Goal: Information Seeking & Learning: Learn about a topic

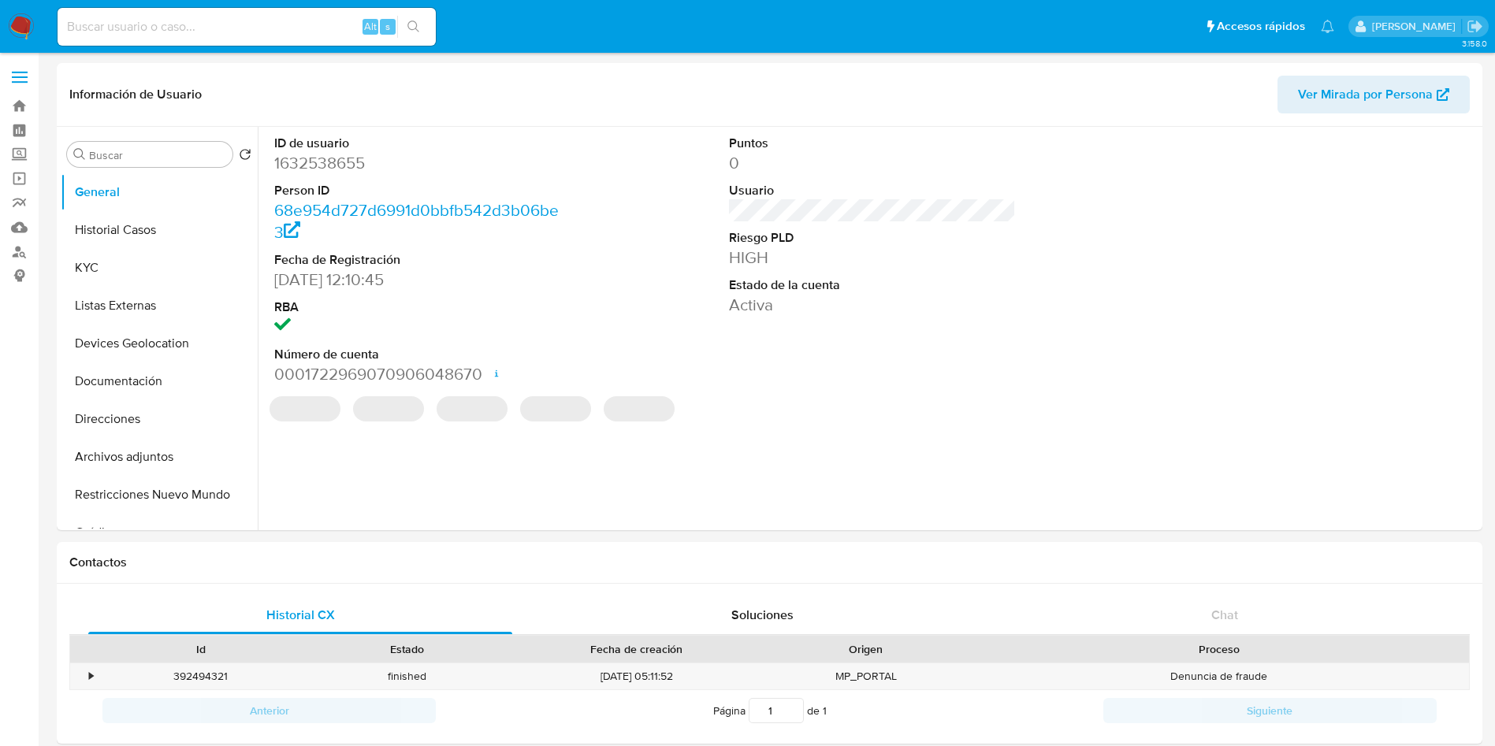
select select "10"
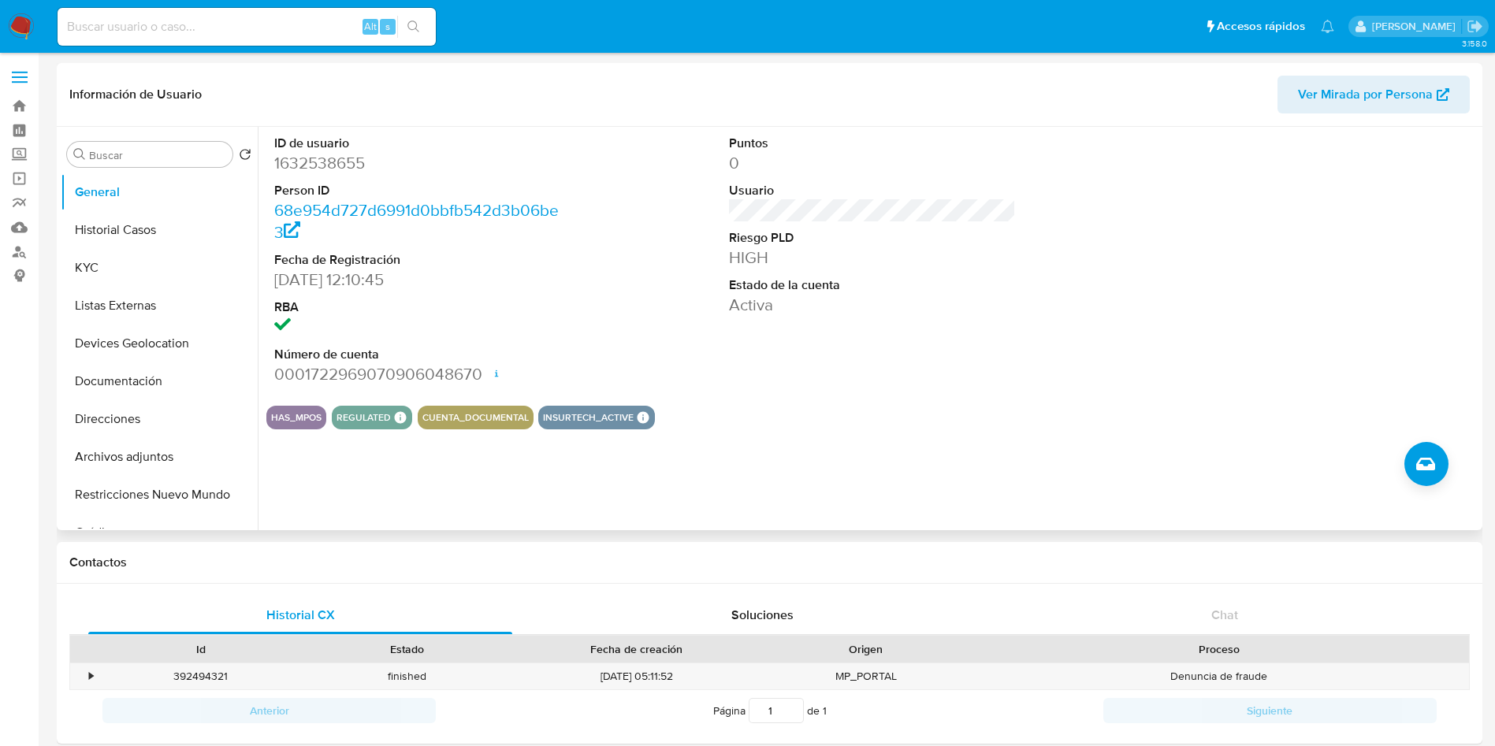
click at [1021, 393] on section "ID de usuario 1632538655 Person ID 68e954d727d6991d0bbfb542d3b06be3 Fecha de Re…" at bounding box center [872, 278] width 1212 height 303
click at [135, 266] on button "KYC" at bounding box center [153, 268] width 184 height 38
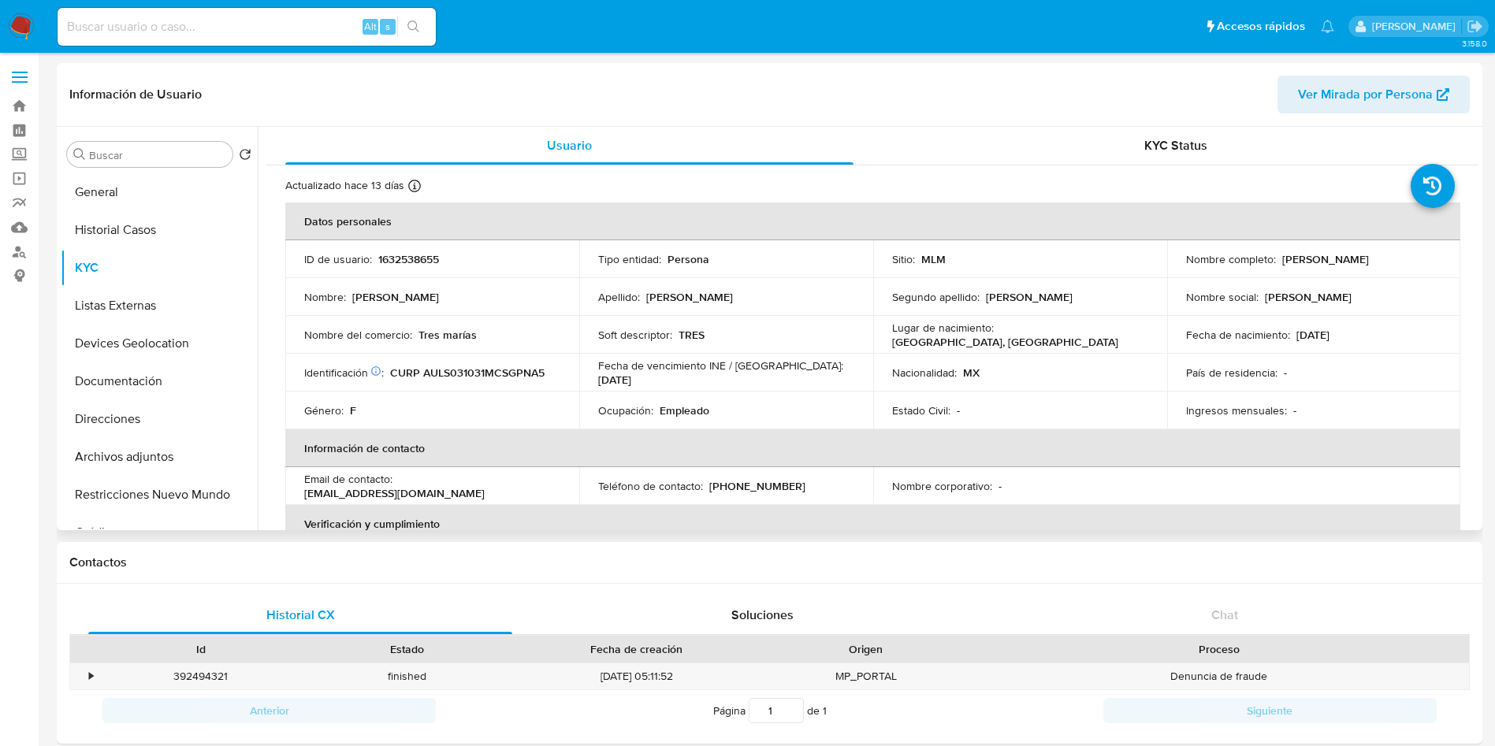
click at [402, 258] on p "1632538655" at bounding box center [408, 259] width 61 height 14
copy p "1632538655"
click at [14, 229] on link "Mulan" at bounding box center [94, 227] width 188 height 24
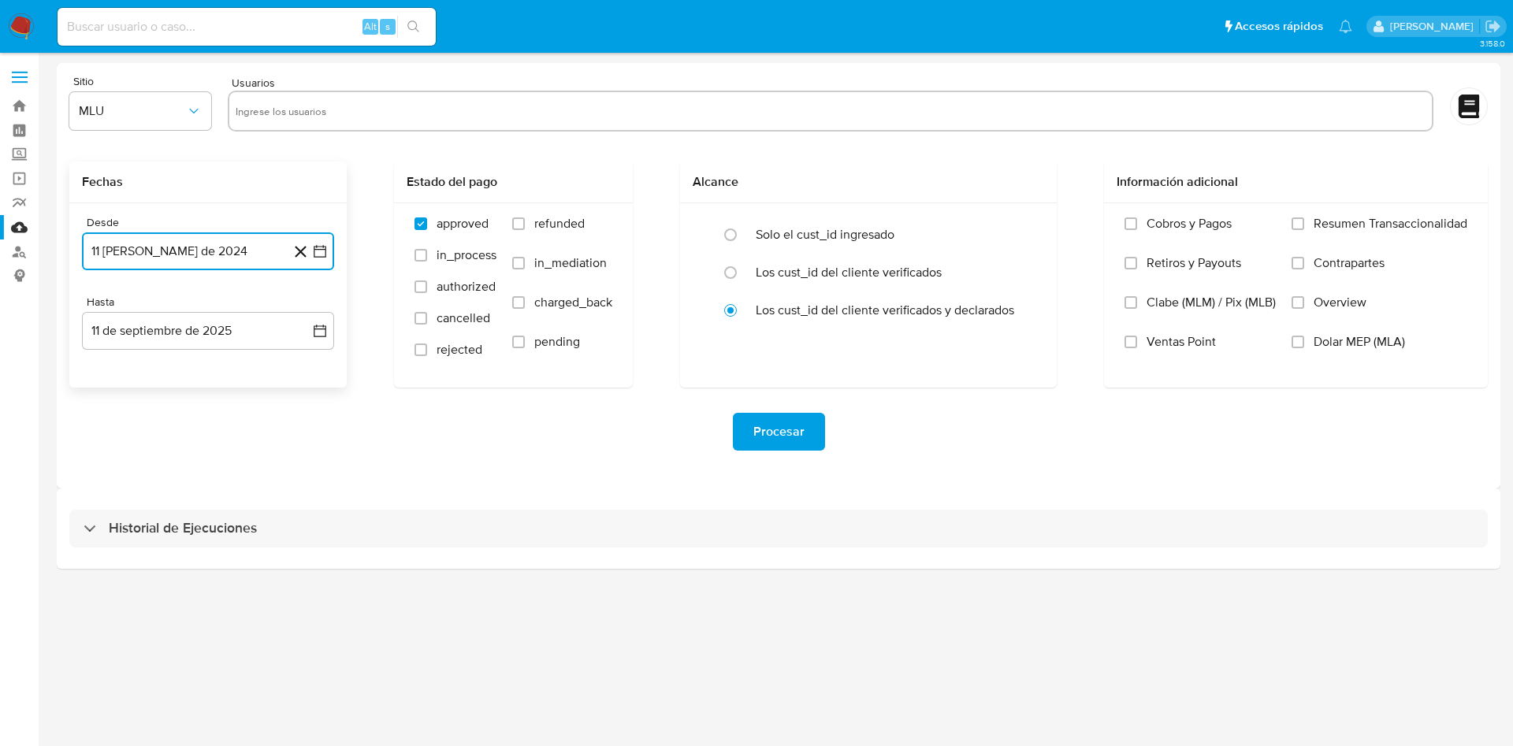
click at [320, 245] on icon "button" at bounding box center [320, 251] width 16 height 16
click at [306, 313] on icon "Mes siguiente" at bounding box center [305, 308] width 19 height 19
click at [304, 313] on icon "Mes siguiente" at bounding box center [306, 308] width 6 height 11
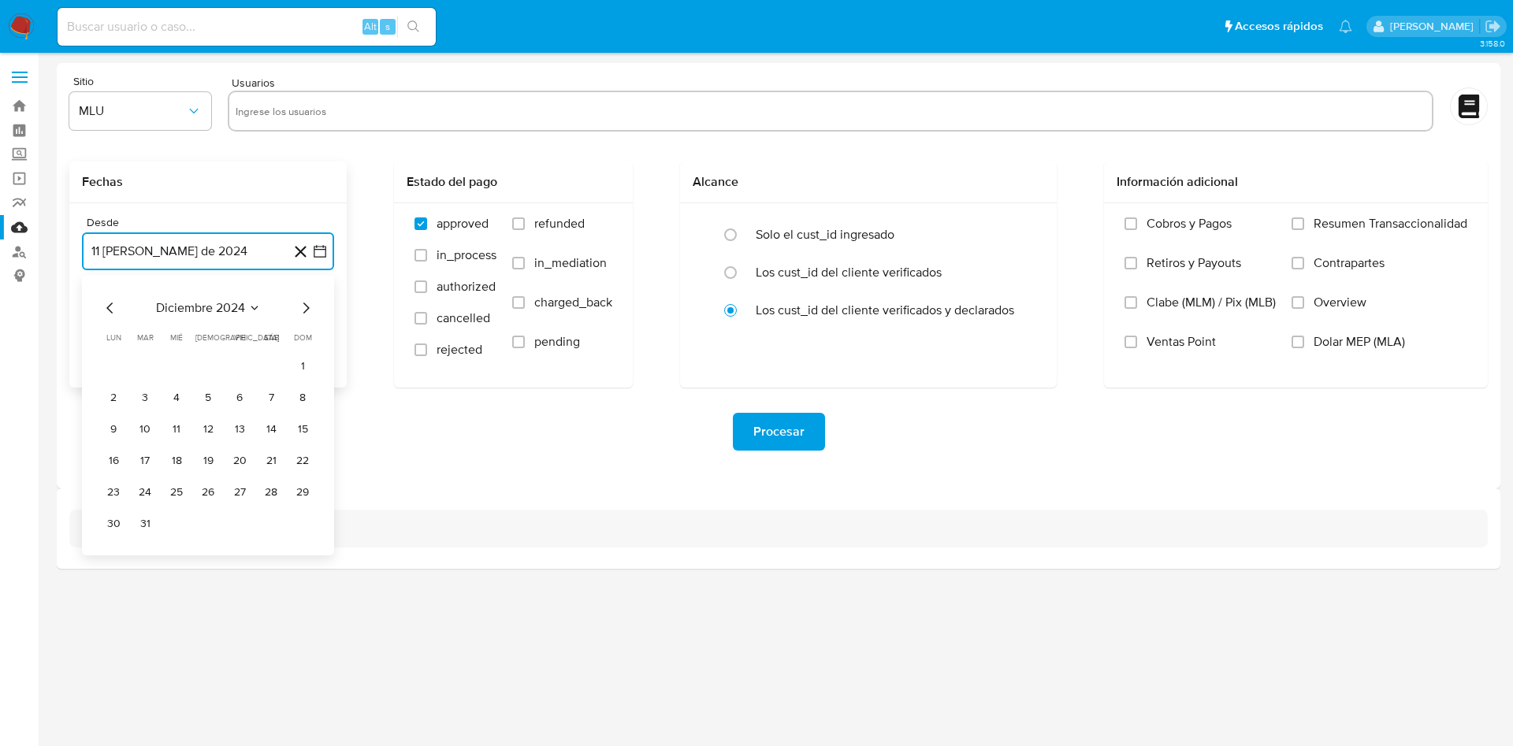
click at [304, 313] on icon "Mes siguiente" at bounding box center [306, 308] width 6 height 11
click at [101, 303] on icon "Mes anterior" at bounding box center [110, 308] width 19 height 19
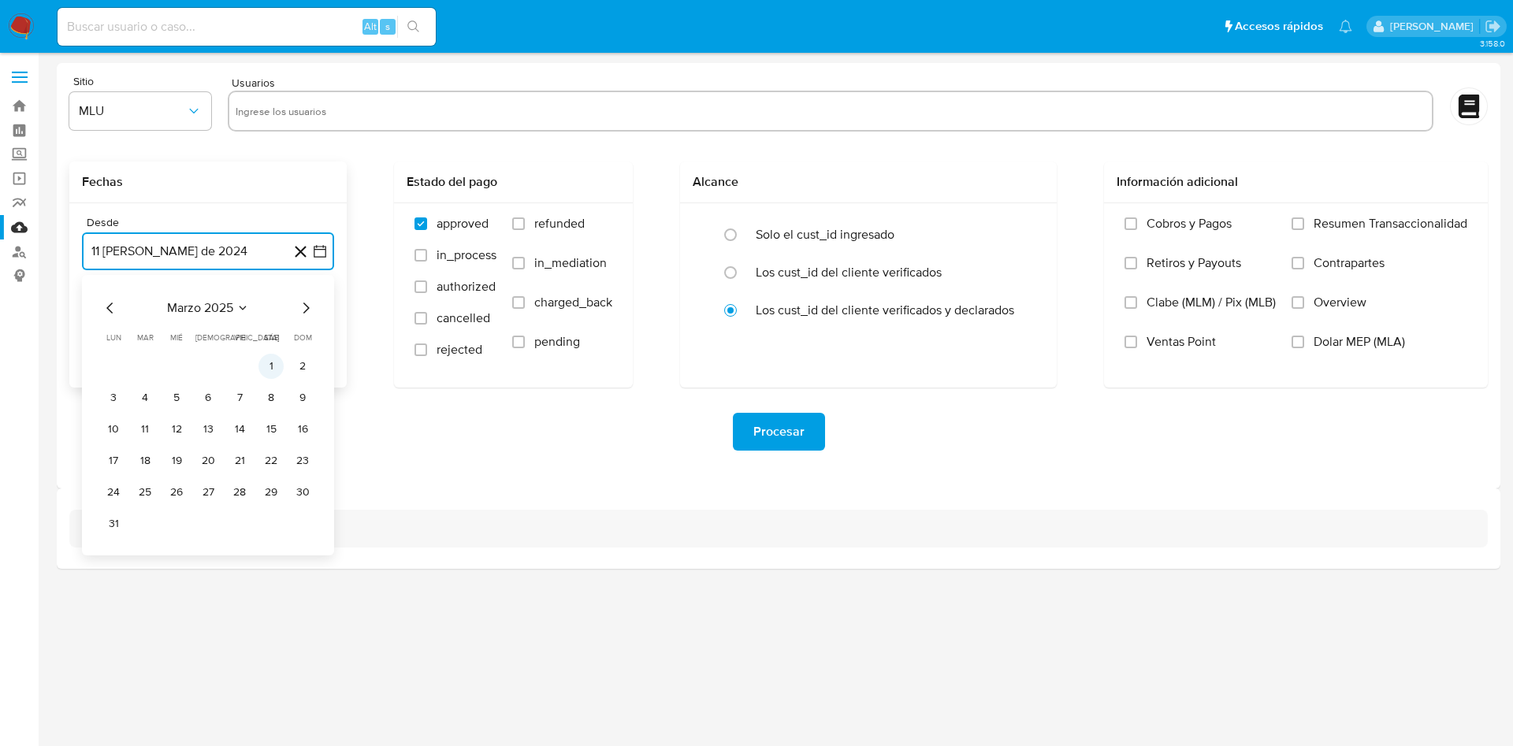
click at [263, 365] on button "1" at bounding box center [270, 366] width 25 height 25
click at [176, 114] on span "MLU" at bounding box center [132, 111] width 107 height 16
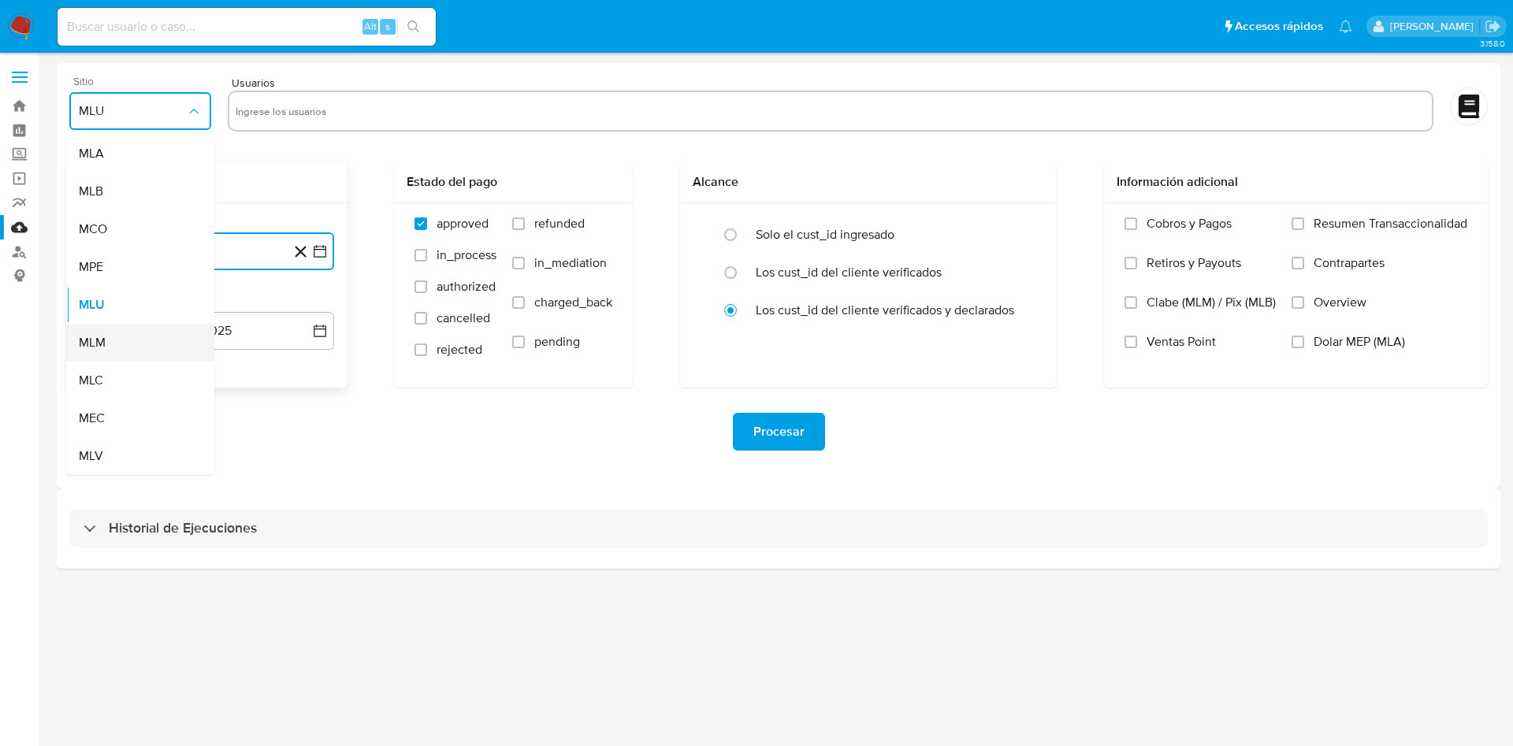
click at [117, 337] on div "MLM" at bounding box center [135, 343] width 113 height 38
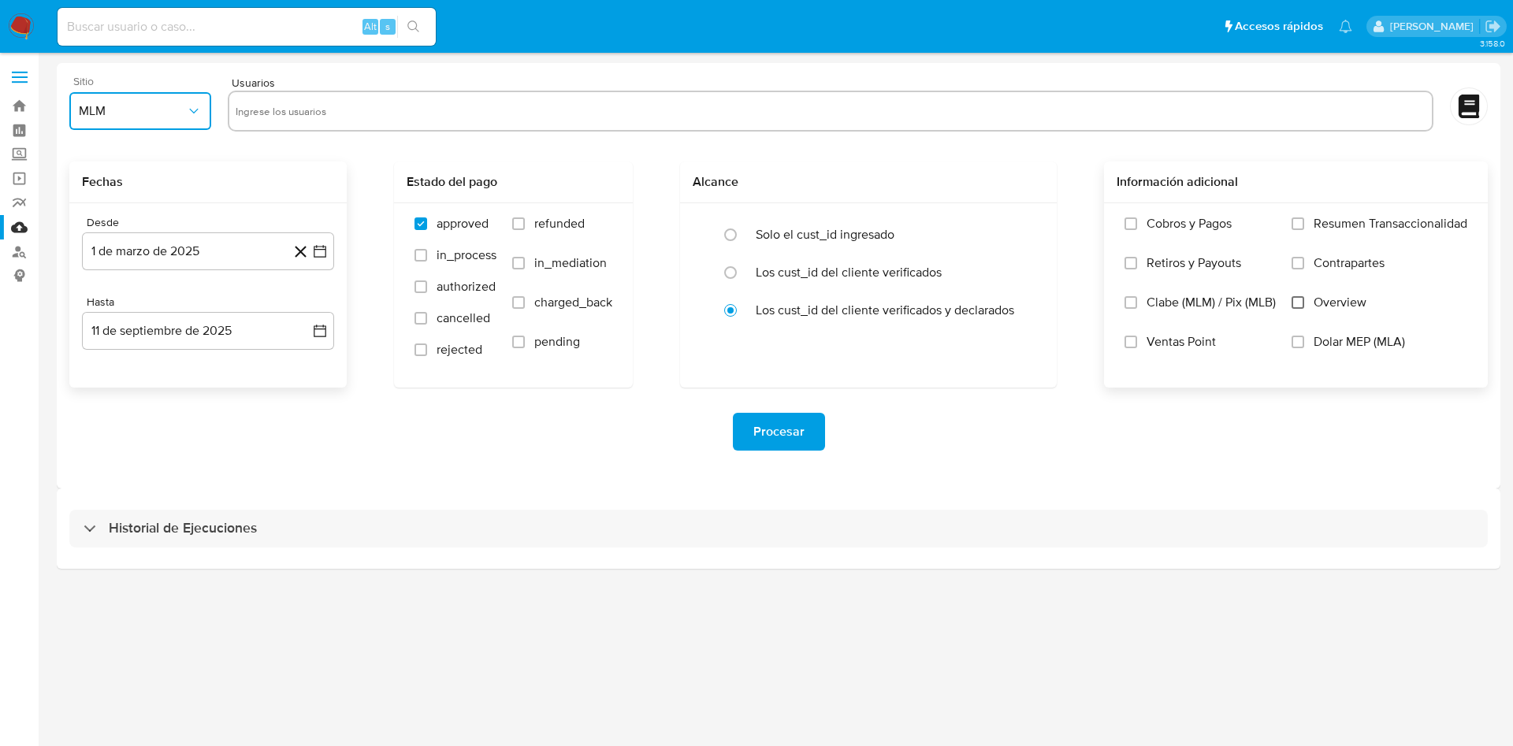
click at [1299, 299] on input "Overview" at bounding box center [1297, 302] width 13 height 13
click at [551, 114] on input "text" at bounding box center [831, 110] width 1190 height 25
paste input "1632538655"
type input "1632538655"
click at [795, 433] on span "Procesar" at bounding box center [778, 431] width 51 height 35
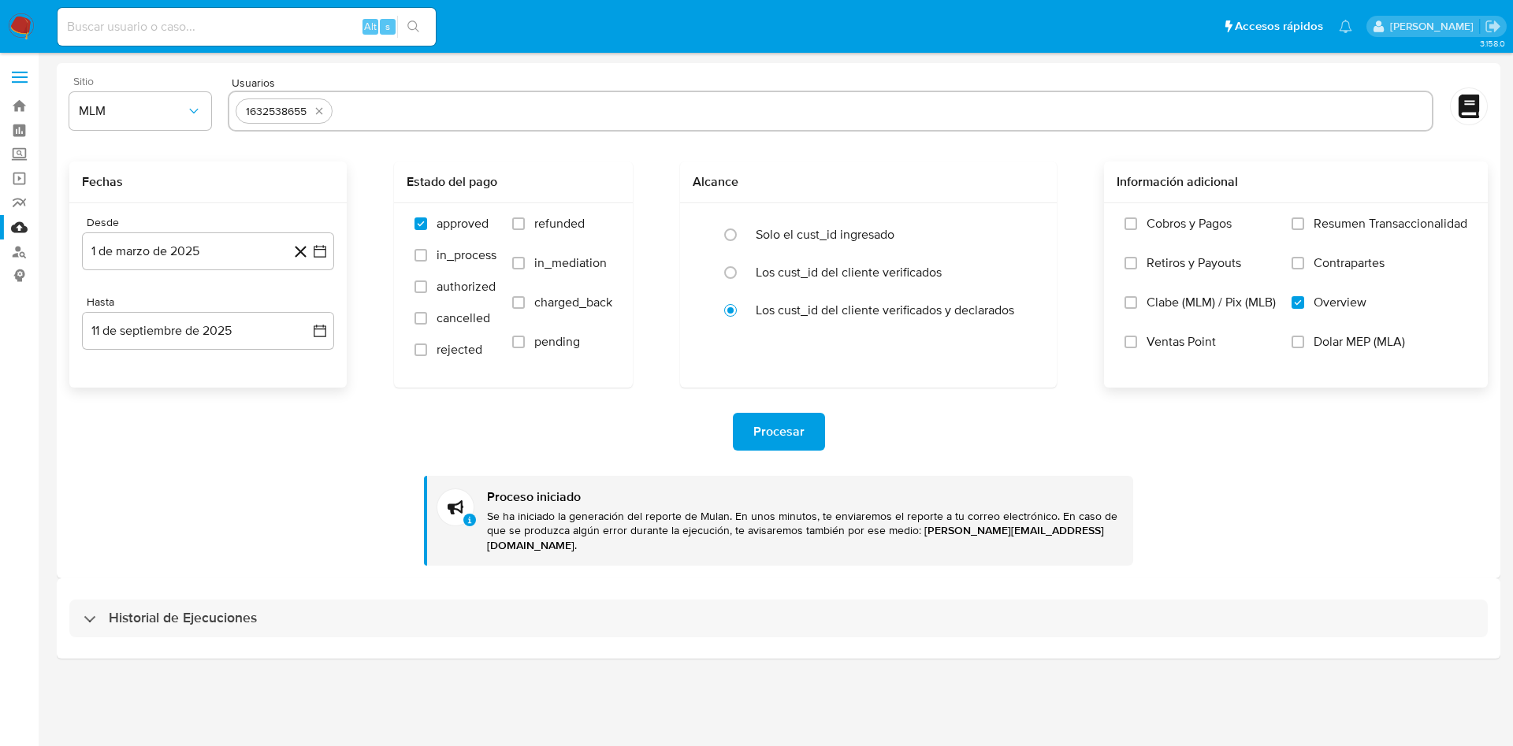
click at [301, 110] on div "1632538655" at bounding box center [276, 111] width 73 height 15
click at [245, 111] on div "1632538655" at bounding box center [276, 111] width 73 height 15
drag, startPoint x: 282, startPoint y: 113, endPoint x: 312, endPoint y: 113, distance: 29.9
click at [288, 113] on div "1632538655" at bounding box center [276, 111] width 73 height 15
drag, startPoint x: 312, startPoint y: 113, endPoint x: 356, endPoint y: 113, distance: 44.1
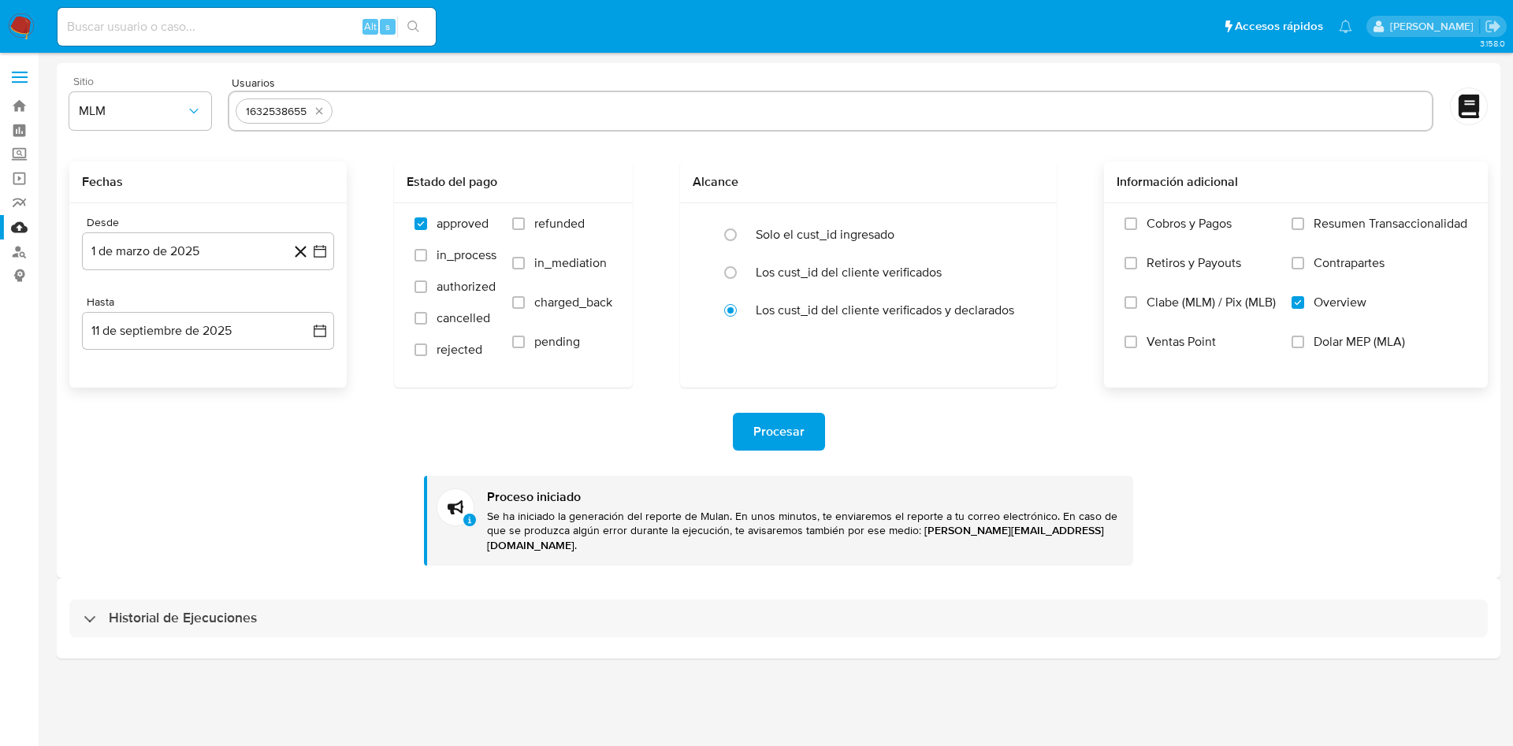
click at [317, 113] on div "1632538655" at bounding box center [284, 110] width 97 height 25
click at [321, 110] on icon "quitar 1632538655" at bounding box center [319, 111] width 7 height 7
click at [340, 115] on input "text" at bounding box center [831, 110] width 1190 height 25
paste input "2548120734"
type input "2548120734"
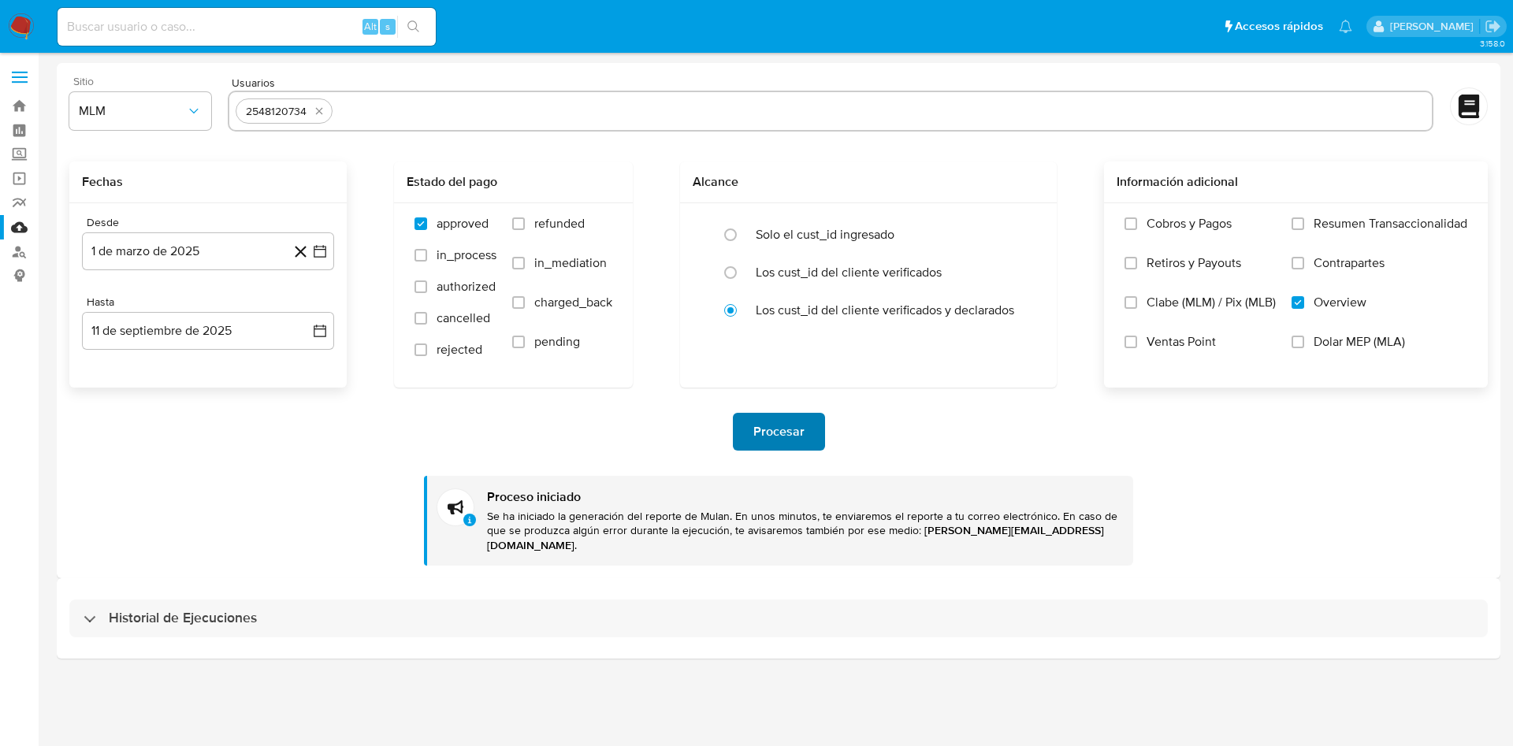
click at [771, 426] on span "Procesar" at bounding box center [778, 431] width 51 height 35
click at [240, 15] on div "Alt s" at bounding box center [247, 27] width 378 height 38
click at [220, 30] on input at bounding box center [247, 27] width 378 height 20
paste input "2548120734"
type input "2548120734"
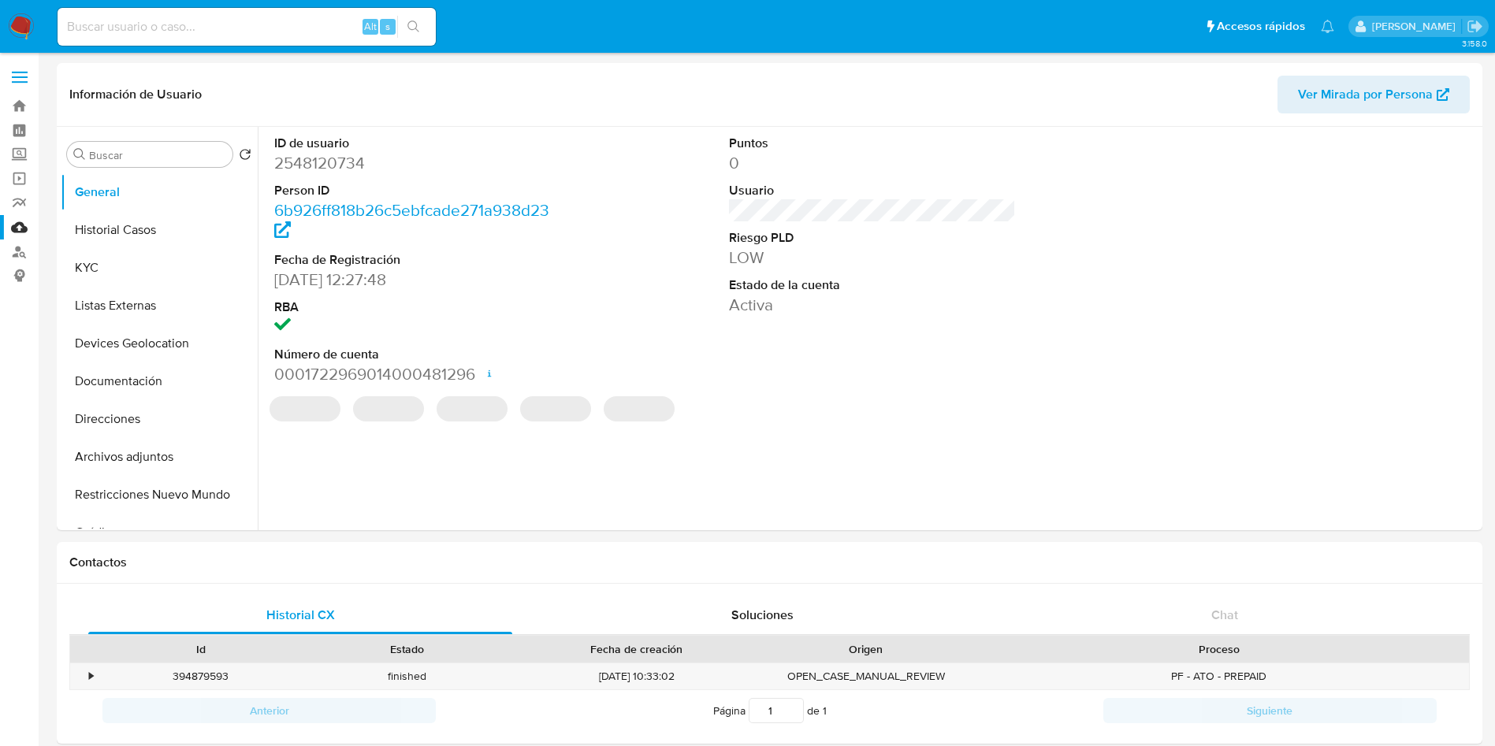
select select "10"
click at [775, 414] on div "HAS_MPOS INSURTECH_ACTIVE INSURTECH ACTIVE PRODUCTS Cards 1 REGULATED REGULATED…" at bounding box center [872, 418] width 1212 height 24
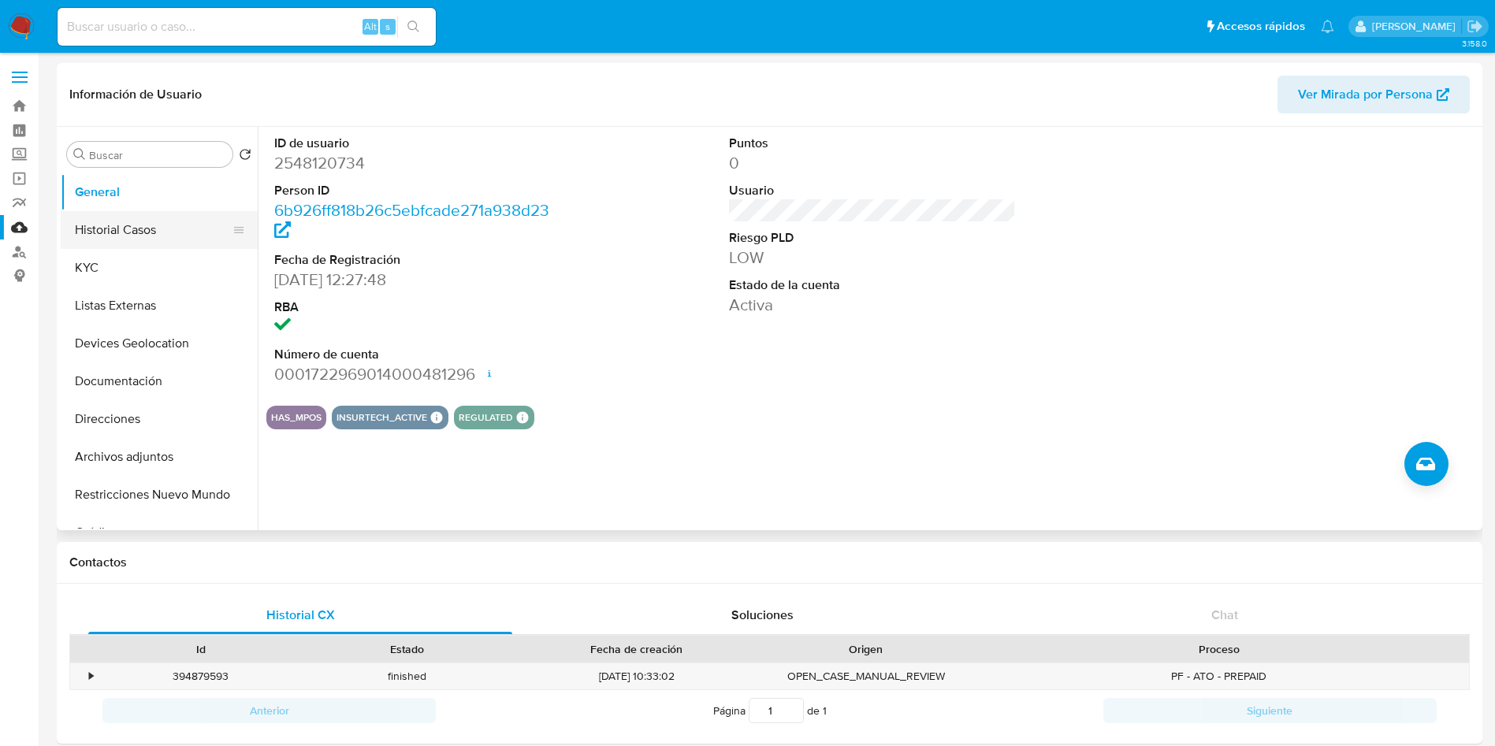
click at [136, 225] on button "Historial Casos" at bounding box center [153, 230] width 184 height 38
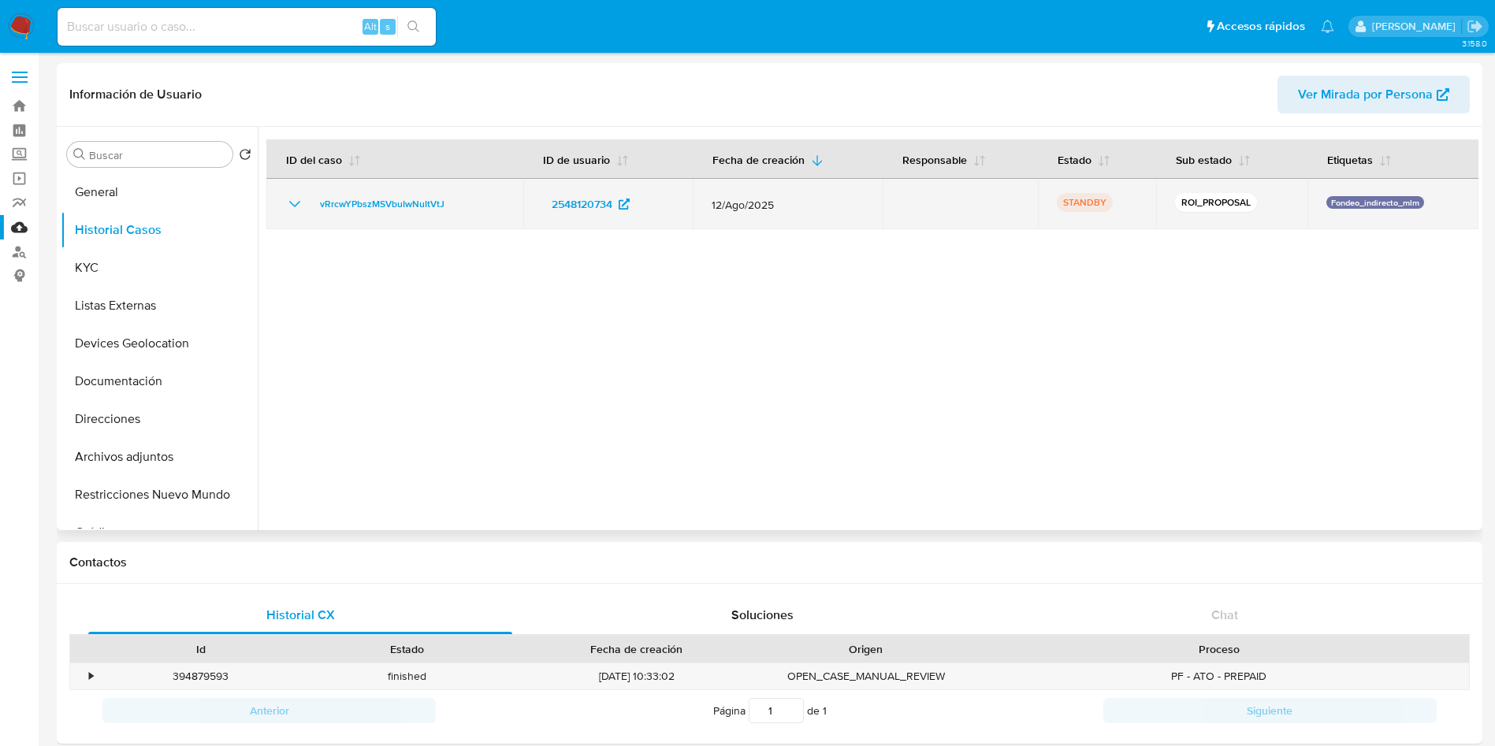
drag, startPoint x: 705, startPoint y: 200, endPoint x: 793, endPoint y: 201, distance: 88.3
click at [793, 201] on td "12/Ago/2025" at bounding box center [788, 204] width 190 height 50
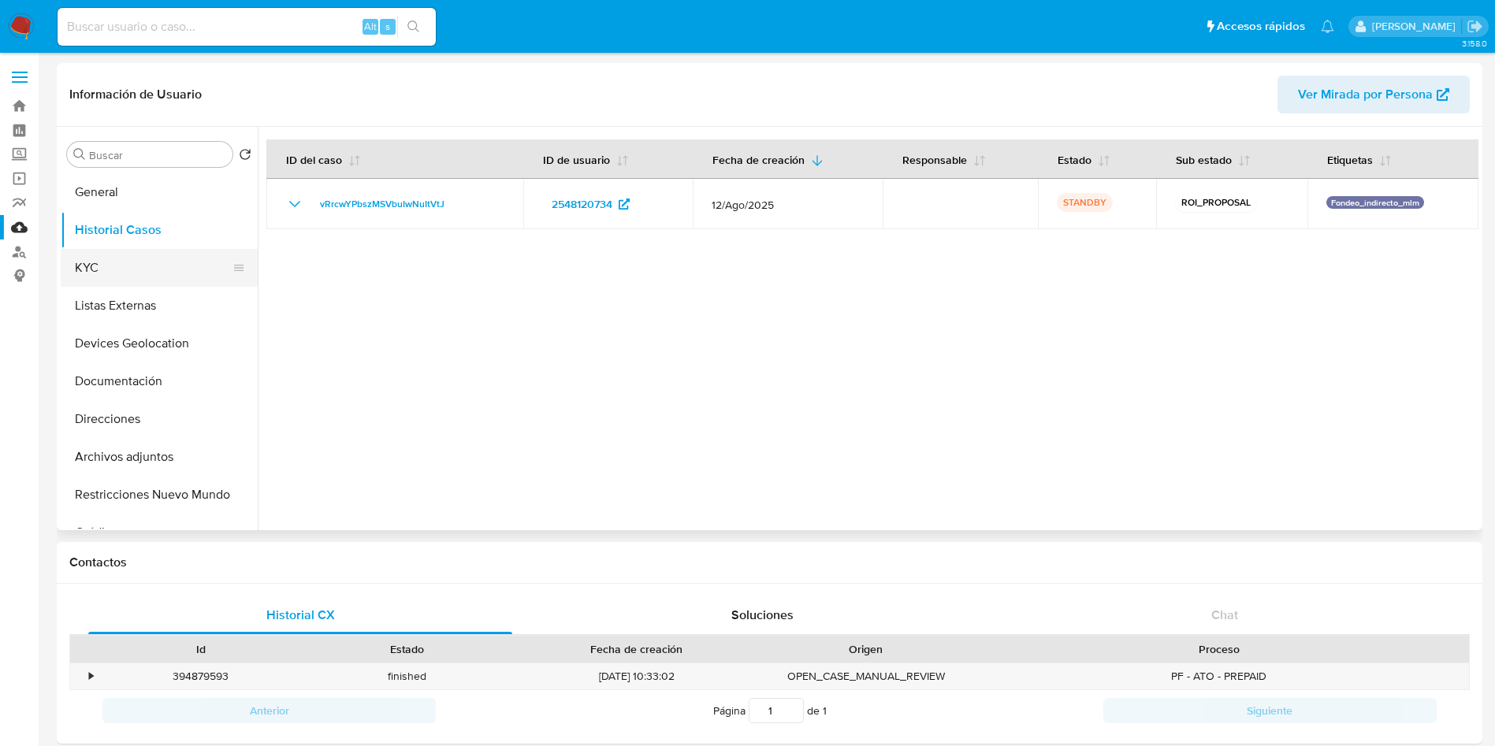
click at [131, 264] on button "KYC" at bounding box center [153, 268] width 184 height 38
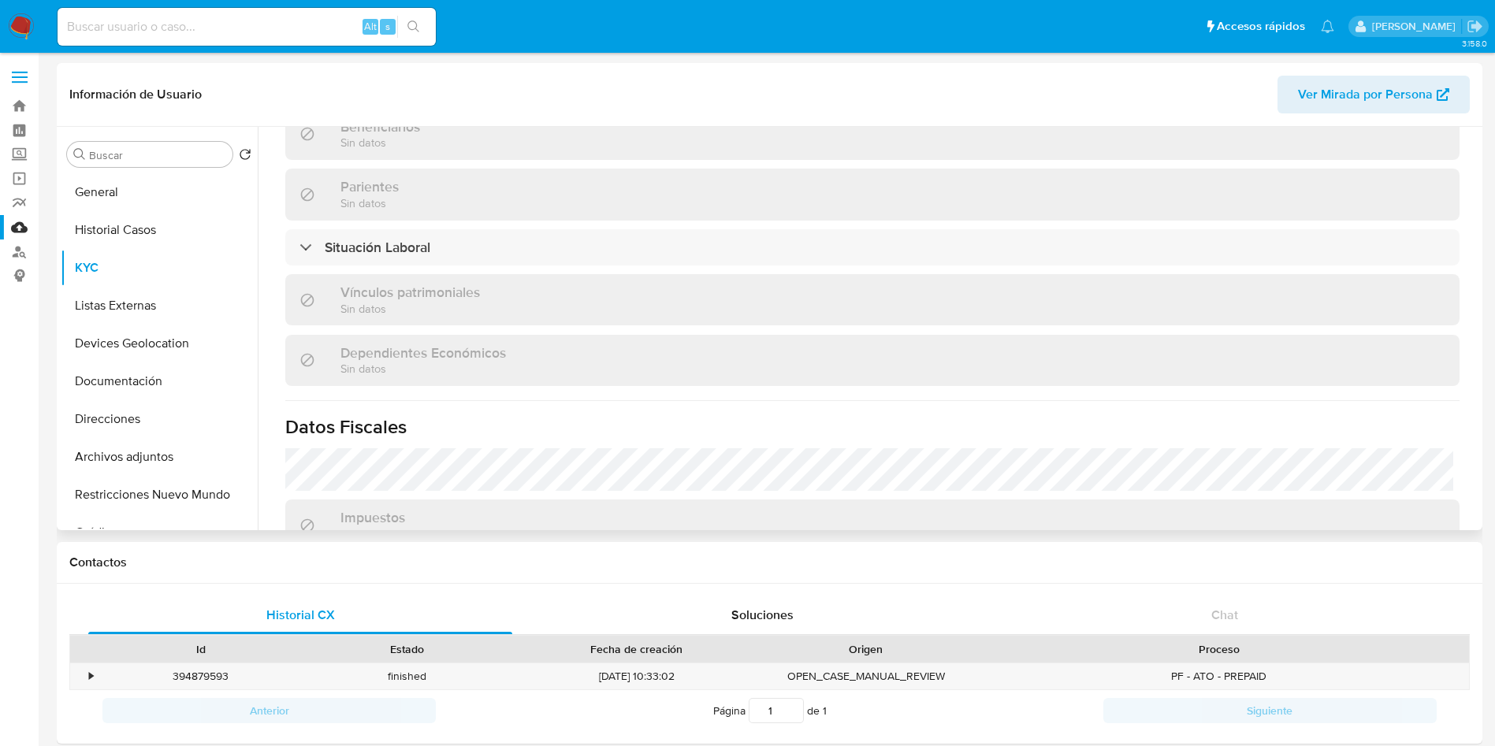
scroll to position [757, 0]
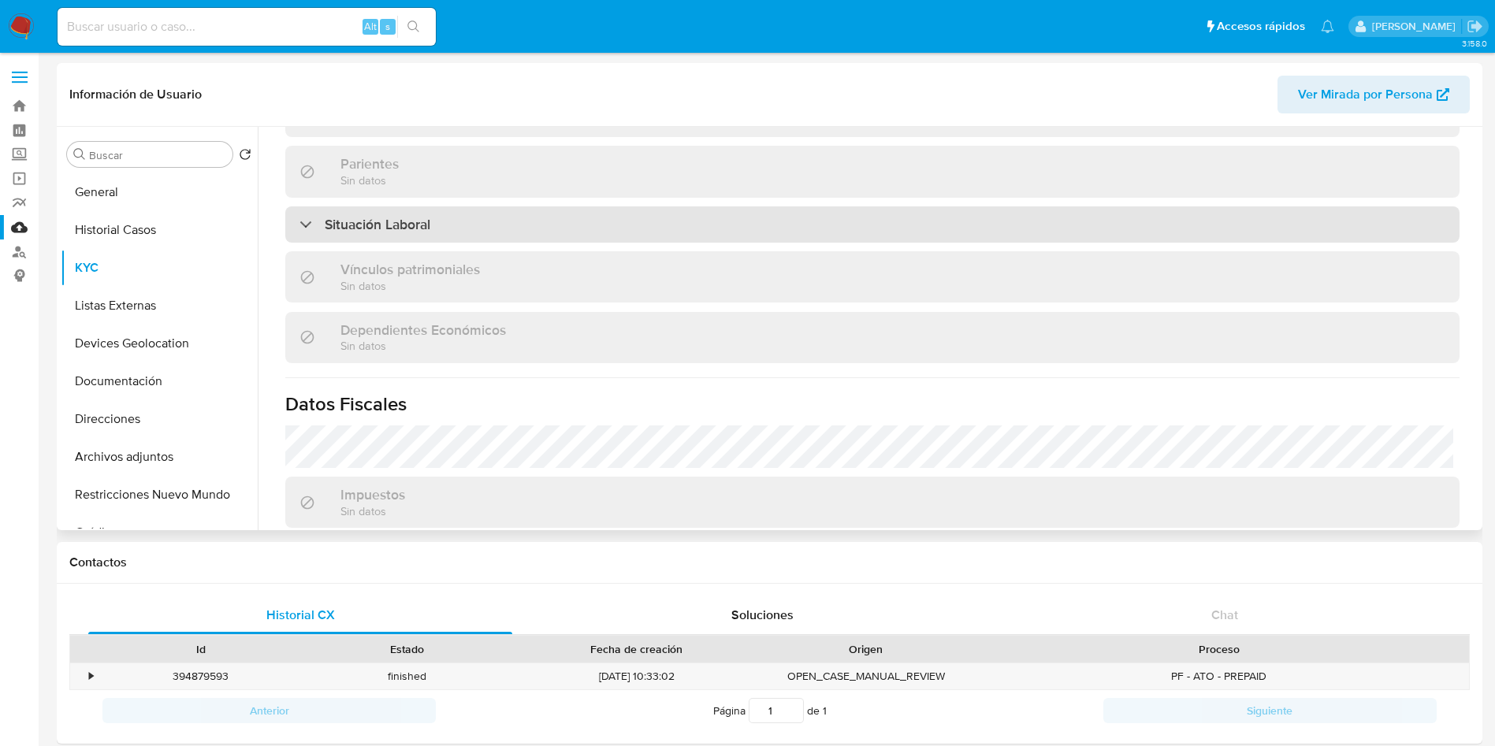
click at [533, 226] on div "Situación Laboral" at bounding box center [872, 224] width 1174 height 36
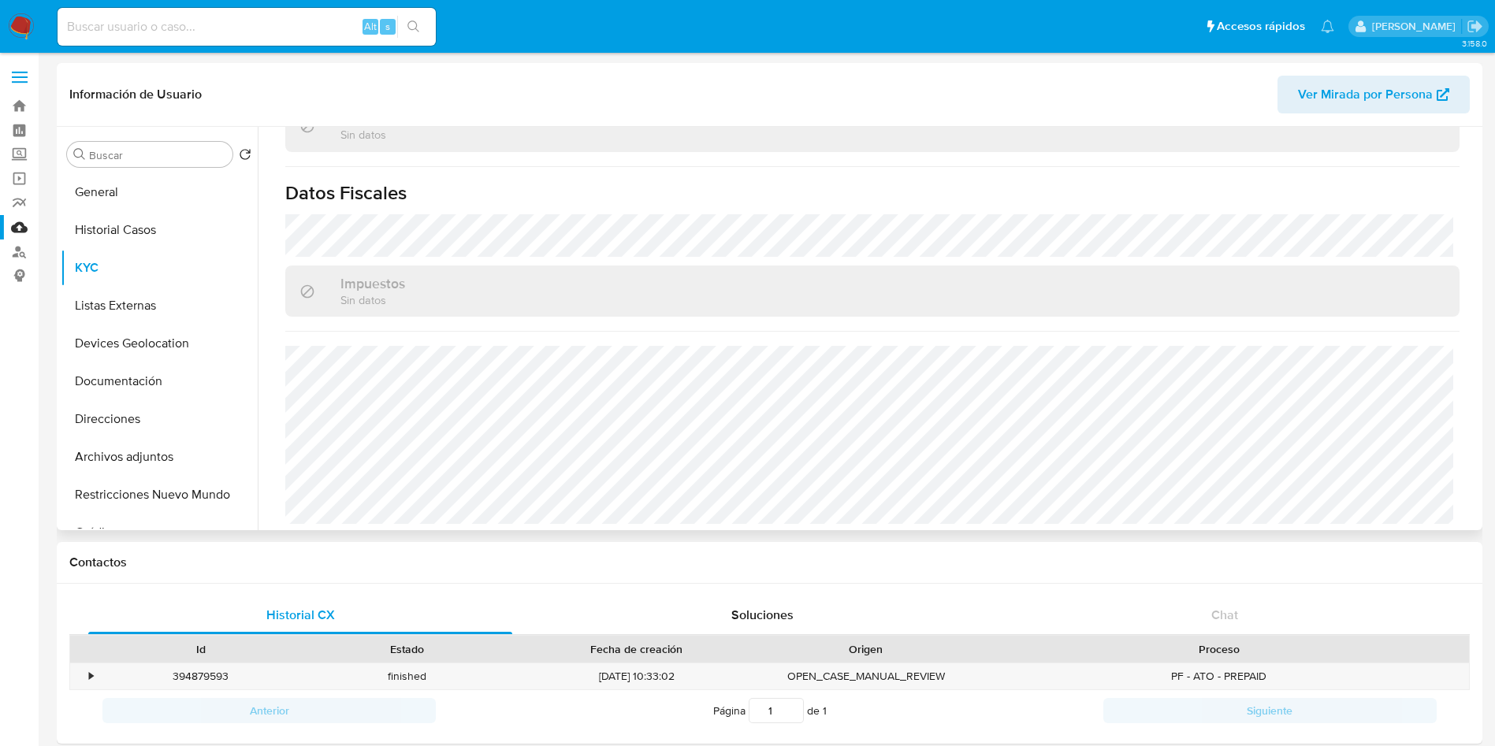
scroll to position [1203, 0]
click at [117, 301] on button "Listas Externas" at bounding box center [153, 306] width 184 height 38
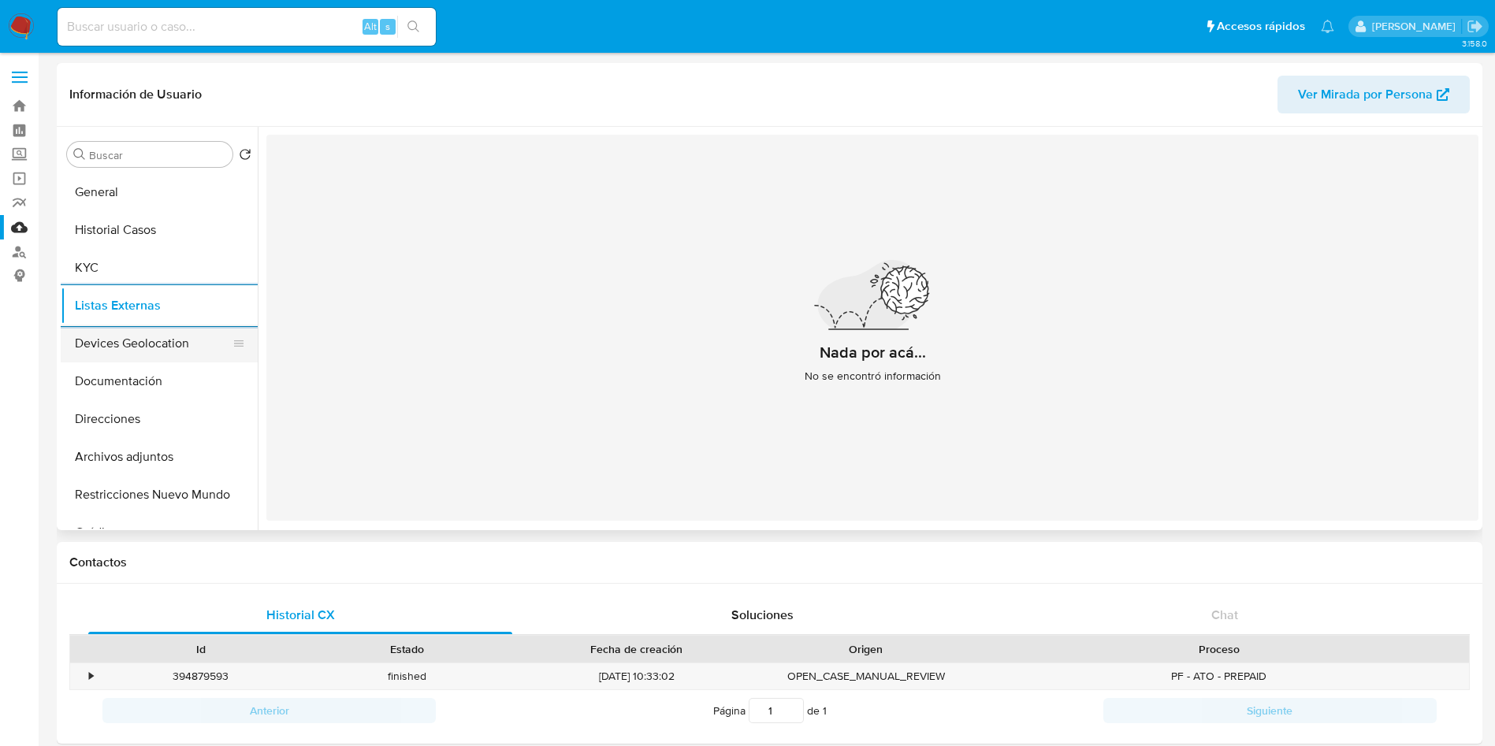
click at [106, 336] on button "Devices Geolocation" at bounding box center [153, 344] width 184 height 38
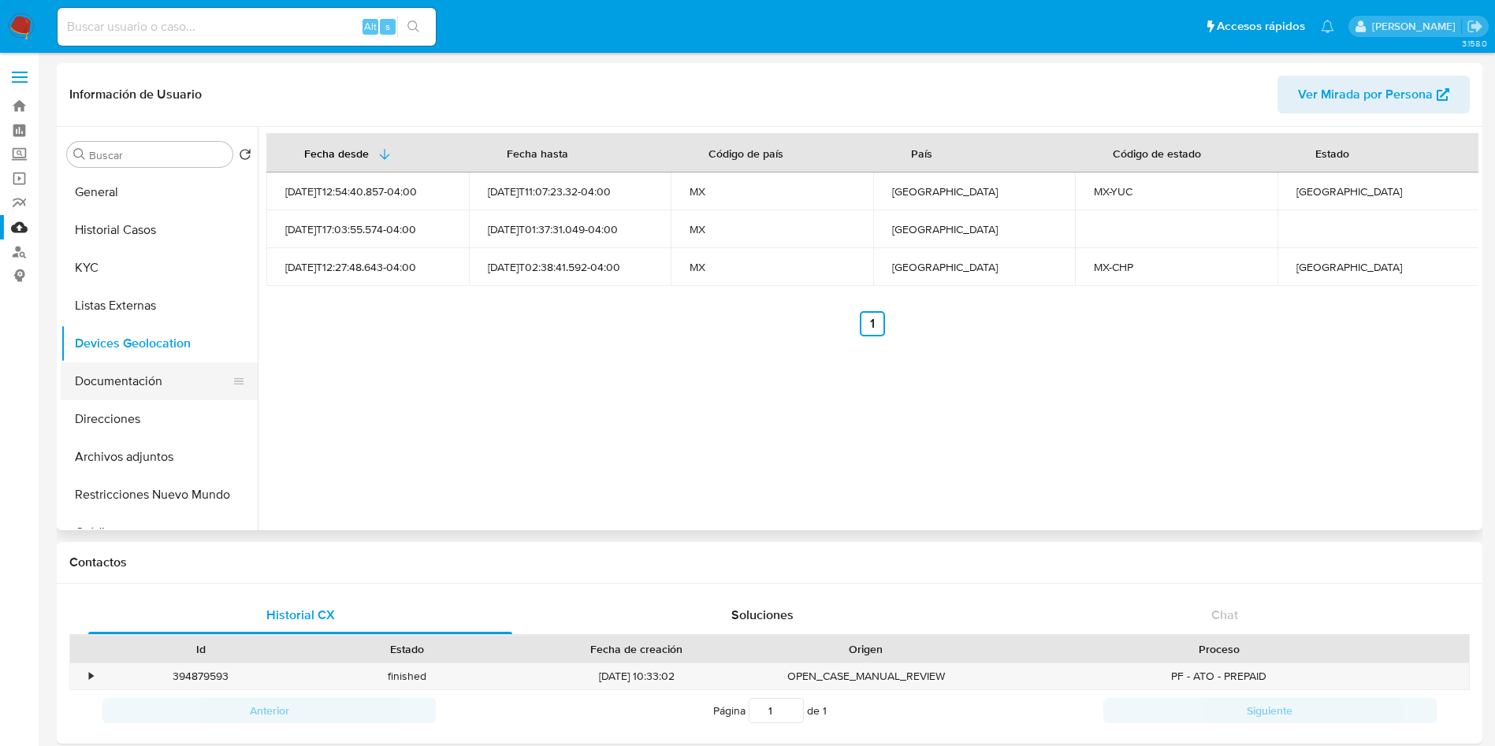
click at [139, 382] on button "Documentación" at bounding box center [153, 381] width 184 height 38
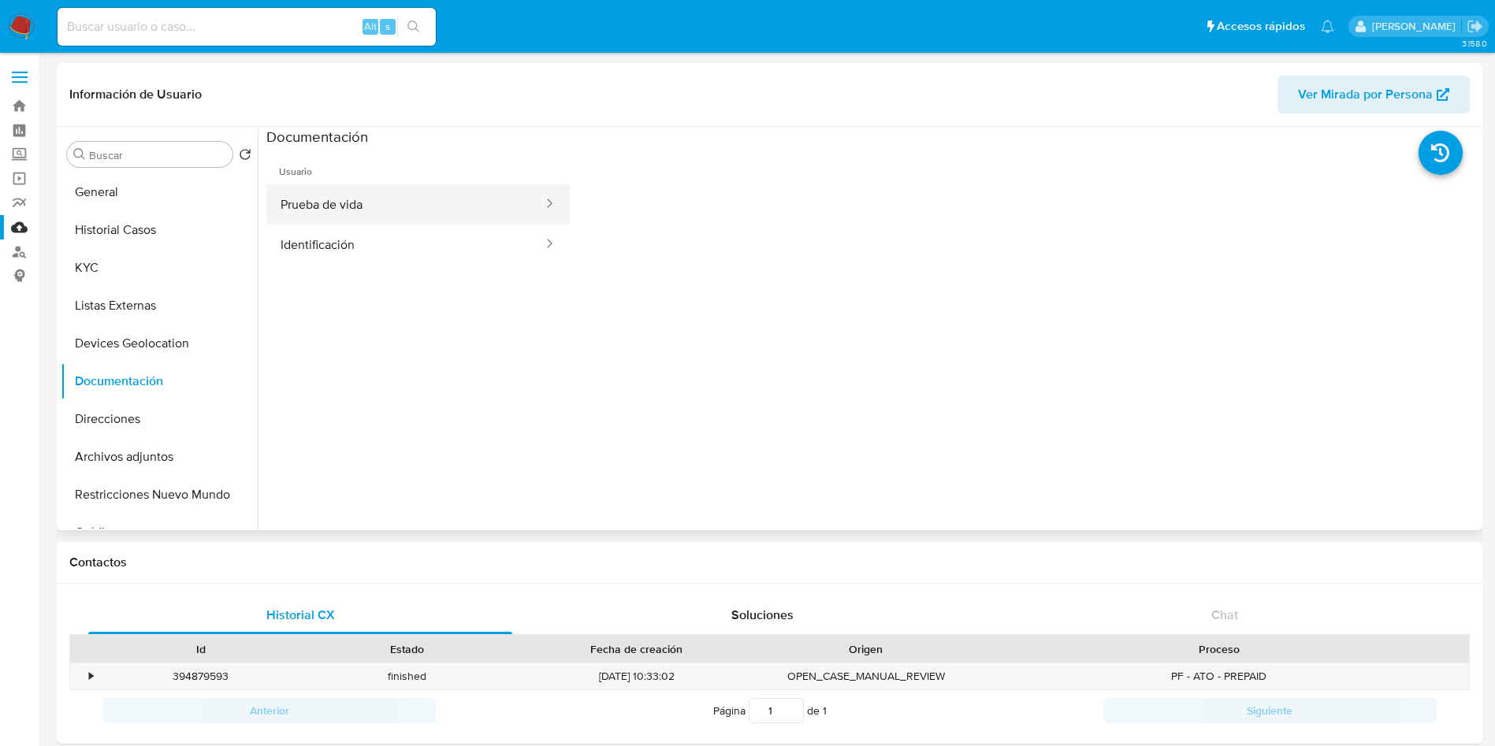
click at [342, 192] on button "Prueba de vida" at bounding box center [405, 204] width 278 height 40
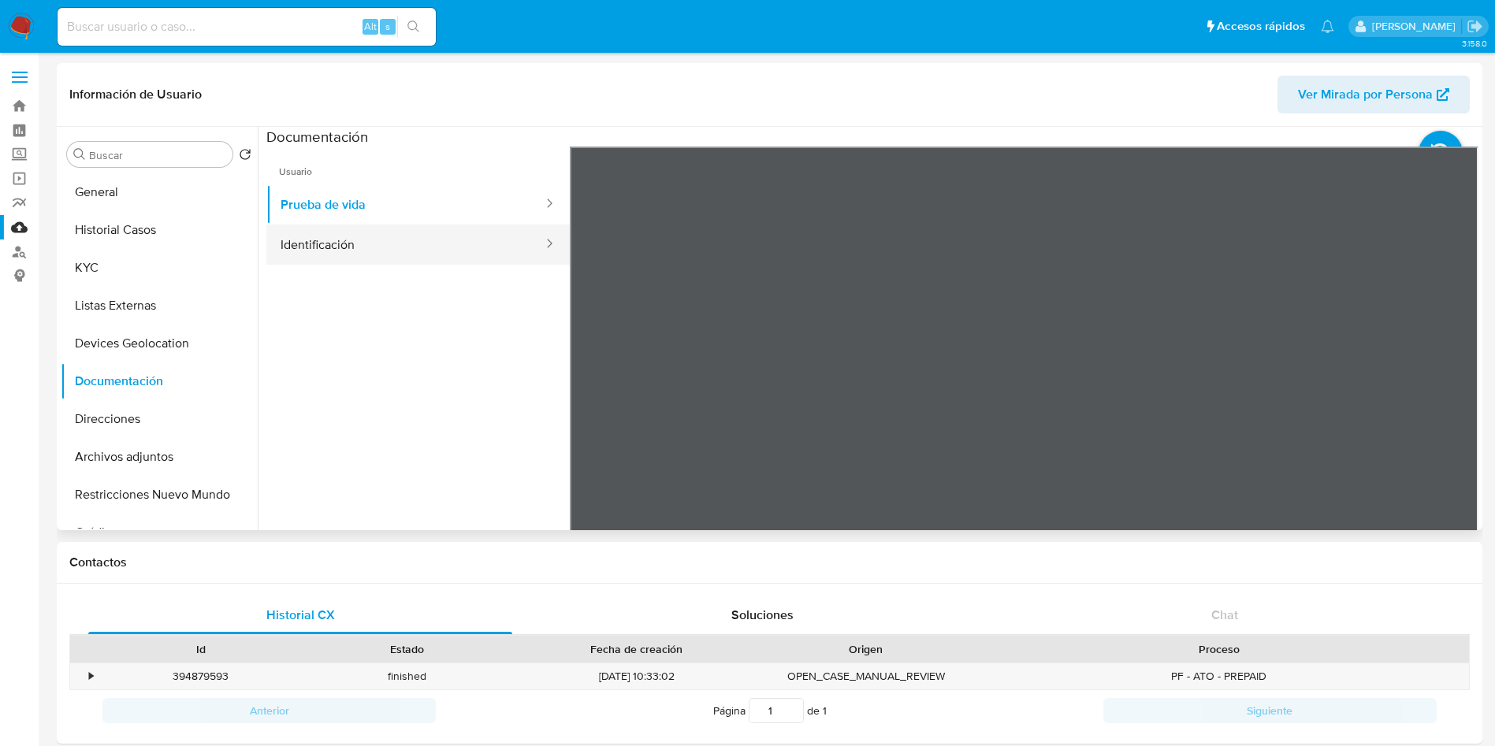
click at [344, 237] on button "Identificación" at bounding box center [405, 245] width 278 height 40
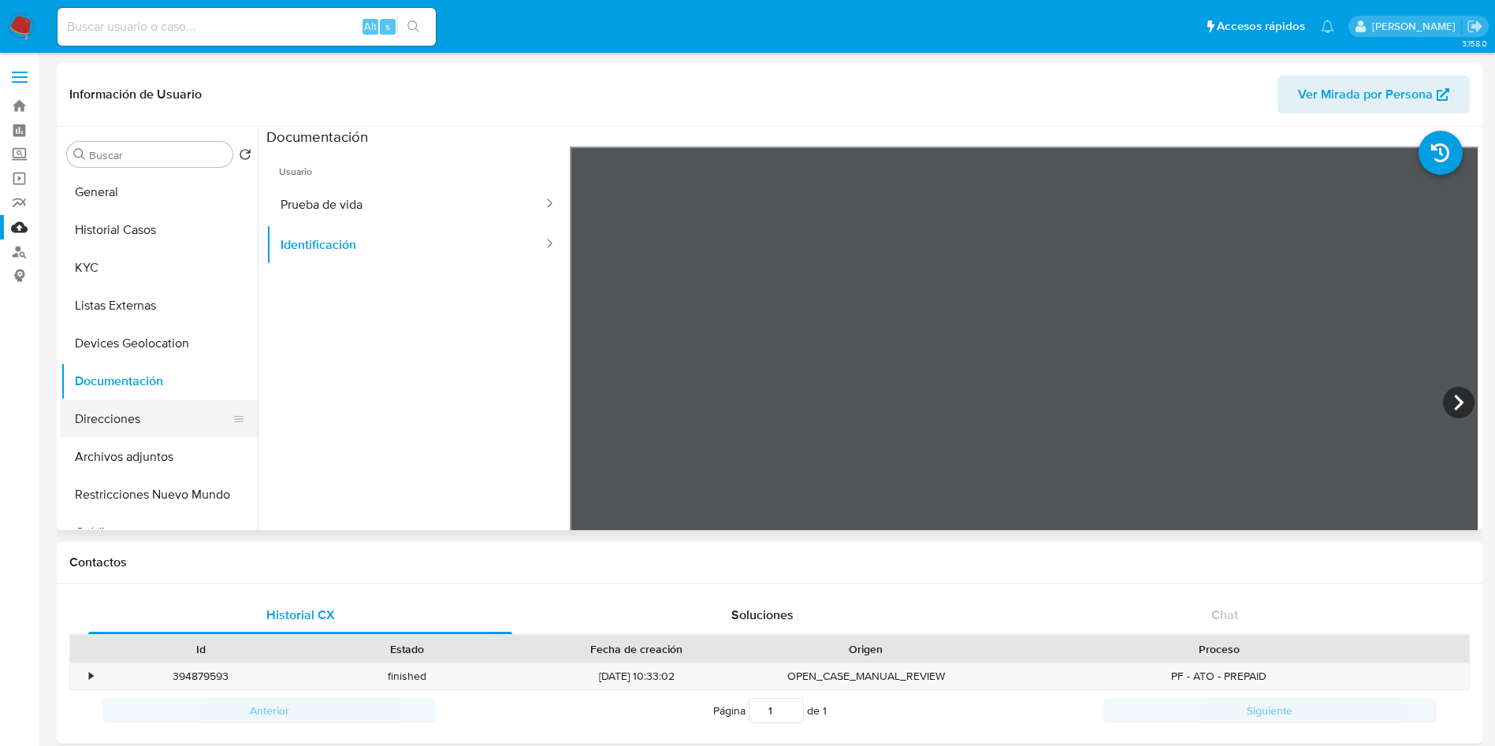
click at [109, 422] on button "Direcciones" at bounding box center [153, 419] width 184 height 38
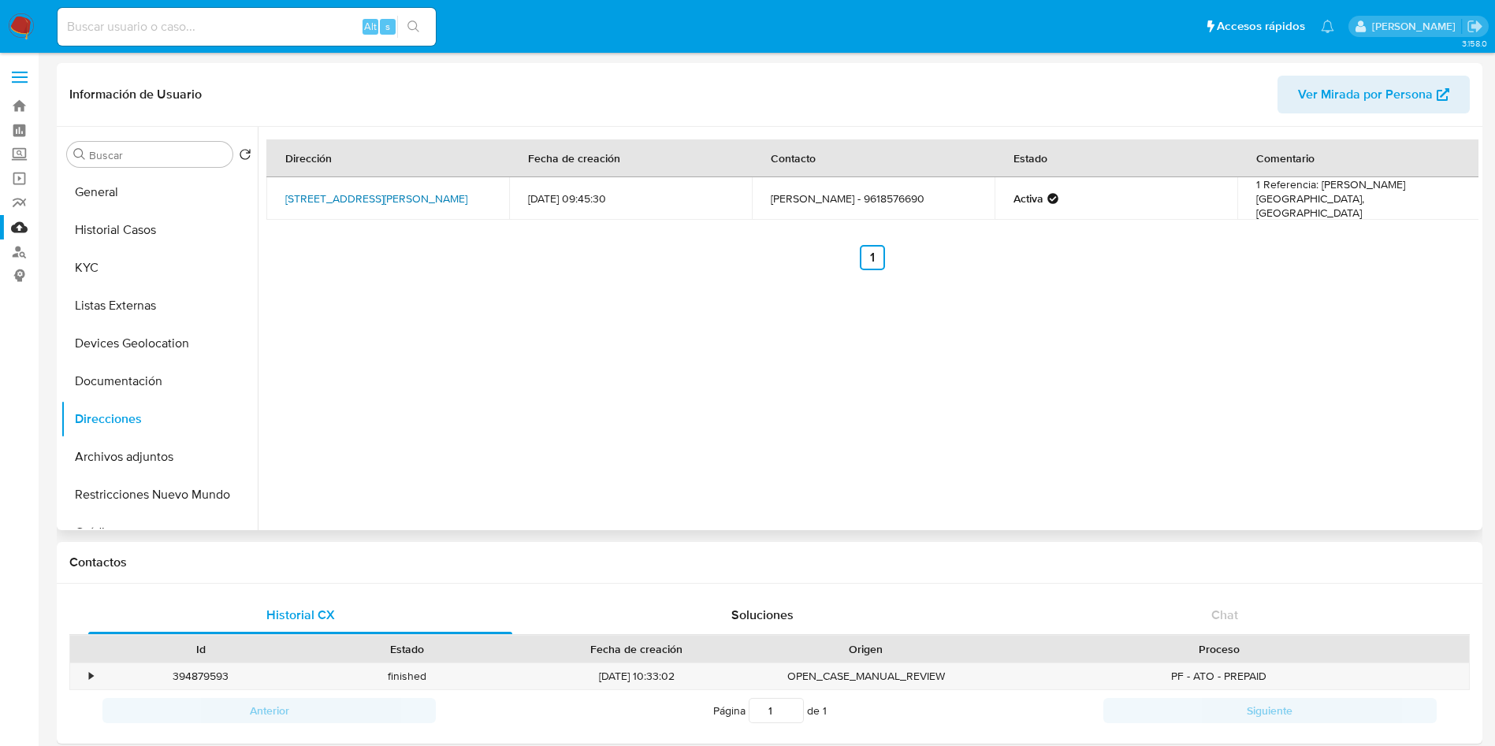
click at [373, 205] on link "Carretera Panamericana 678, Tuxtla Gutiérrez, Chiapas, 29053, Mexico 678" at bounding box center [376, 199] width 182 height 16
click at [120, 449] on button "Archivos adjuntos" at bounding box center [153, 457] width 184 height 38
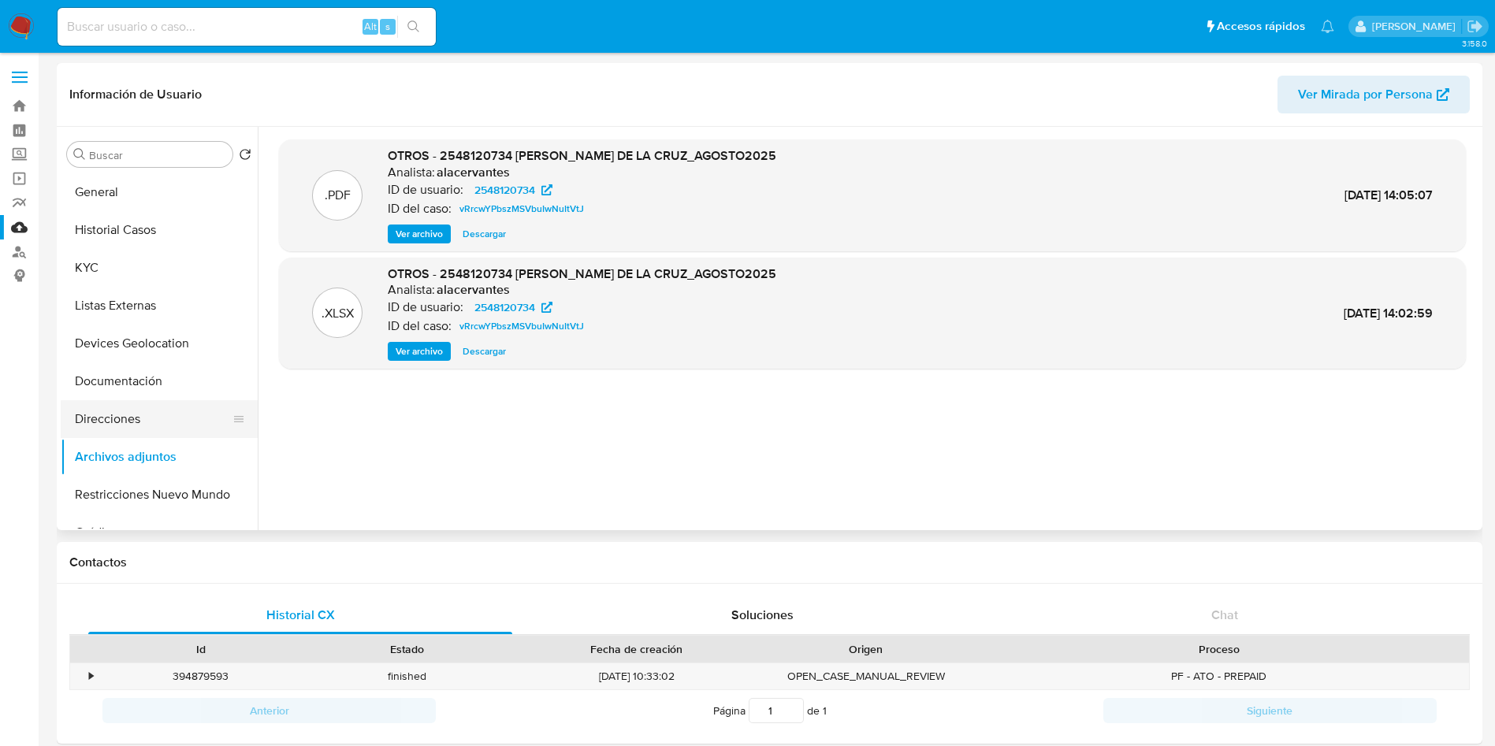
click at [139, 410] on button "Direcciones" at bounding box center [153, 419] width 184 height 38
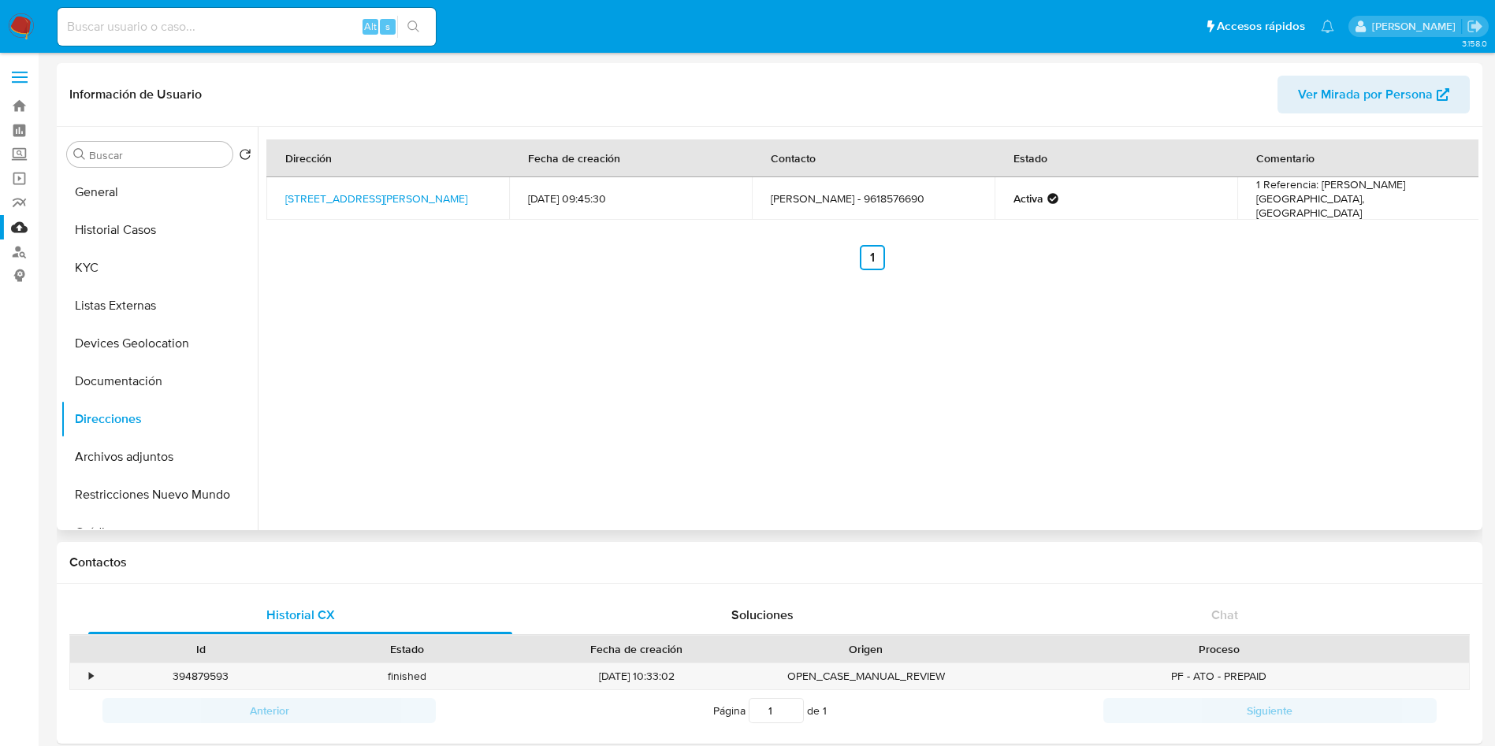
drag, startPoint x: 489, startPoint y: 205, endPoint x: 261, endPoint y: 183, distance: 228.8
click at [261, 183] on div "Dirección Fecha de creación Contacto Estado Comentario Carretera Panamericana 6…" at bounding box center [868, 328] width 1221 height 403
click at [300, 216] on div "Dirección Fecha de creación Contacto Estado Comentario Carretera Panamericana 6…" at bounding box center [872, 204] width 1212 height 131
drag, startPoint x: 276, startPoint y: 188, endPoint x: 515, endPoint y: 211, distance: 239.8
click at [515, 212] on tr "Carretera Panamericana 678, Tuxtla Gutiérrez, Chiapas, 29053, Mexico 678 10/07/…" at bounding box center [872, 198] width 1213 height 43
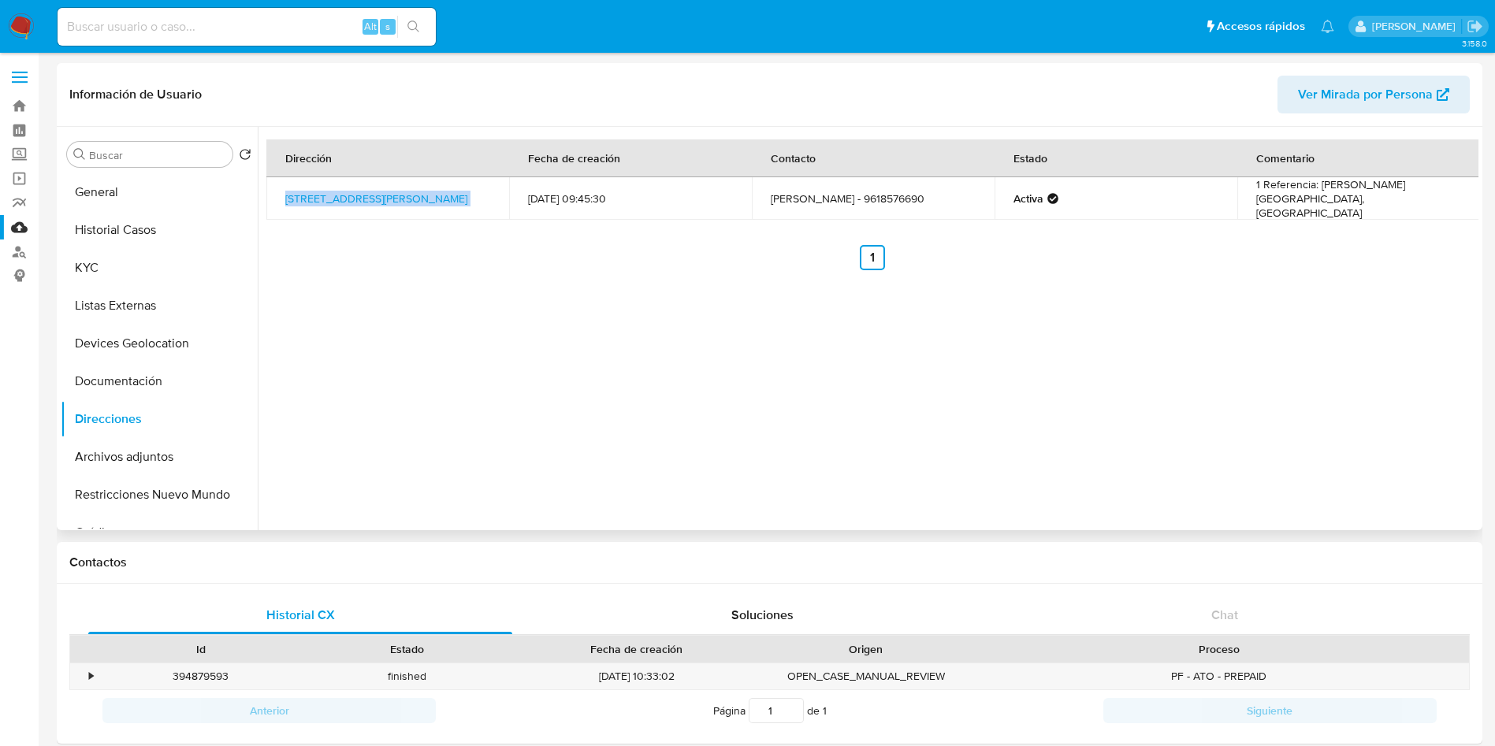
copy td "Carretera Panamericana 678, Tuxtla Gutiérrez, Chiapas, 29053, Mexico 678"
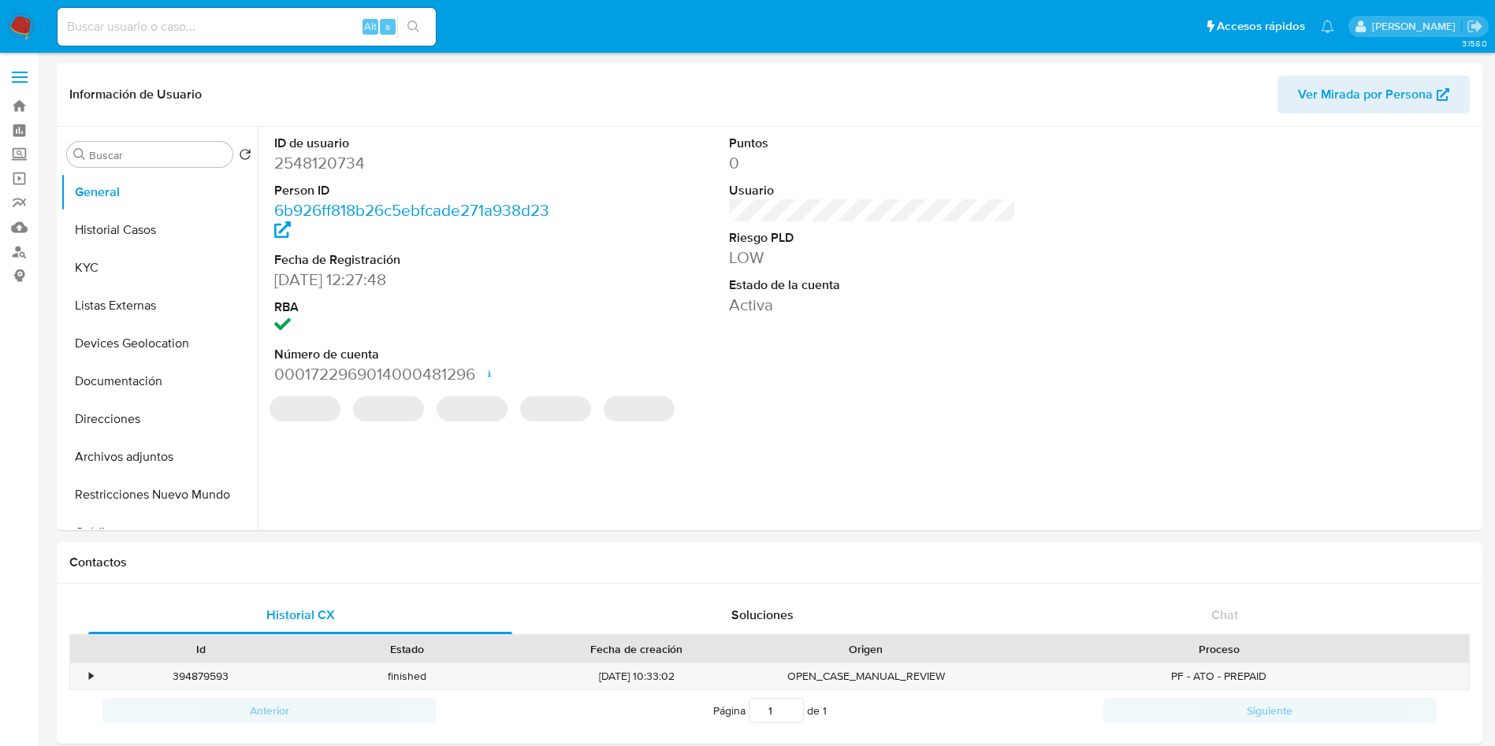
select select "10"
drag, startPoint x: 147, startPoint y: 451, endPoint x: 394, endPoint y: 463, distance: 247.7
click at [147, 451] on button "Archivos adjuntos" at bounding box center [159, 457] width 197 height 38
select select "10"
click at [240, 31] on input at bounding box center [247, 27] width 378 height 20
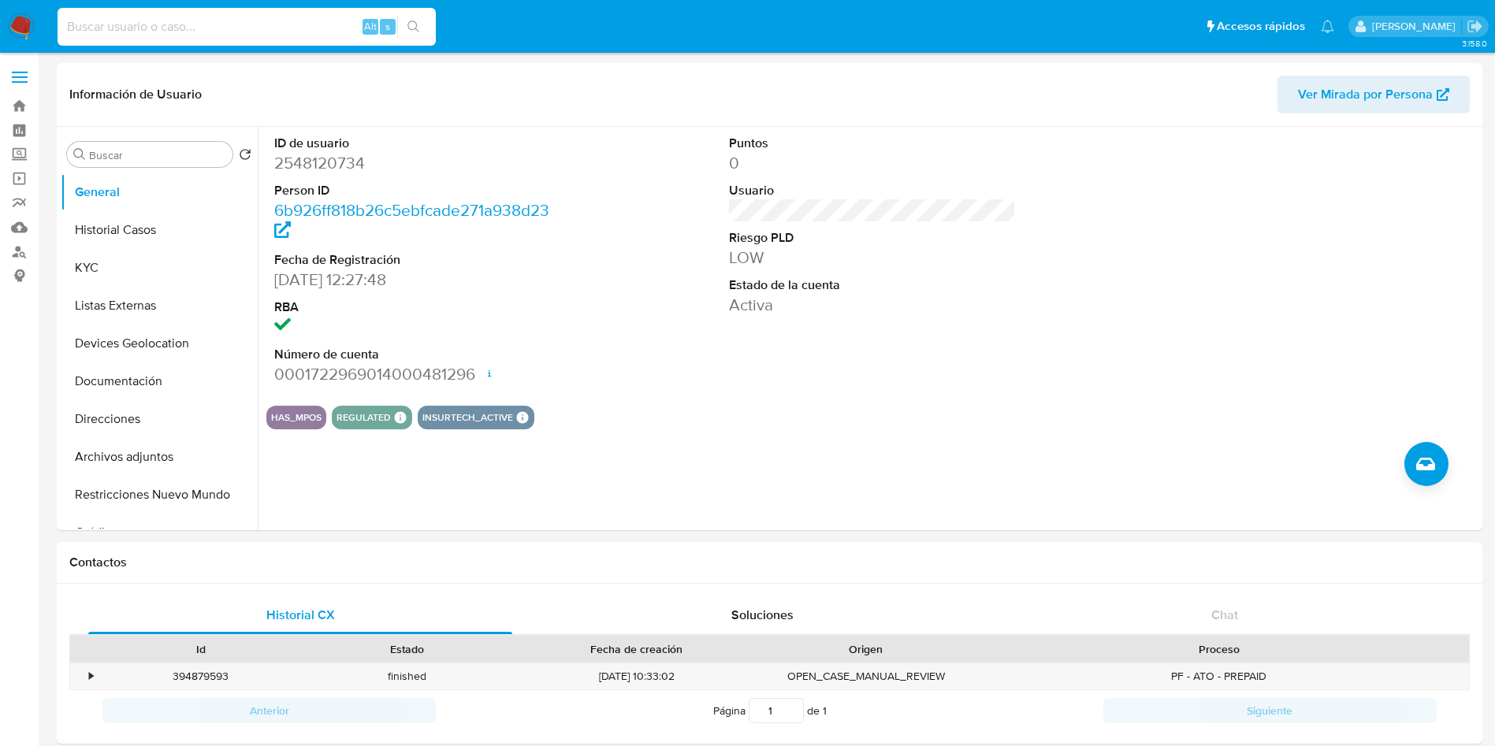
paste input "1023988124"
type input "1023988124"
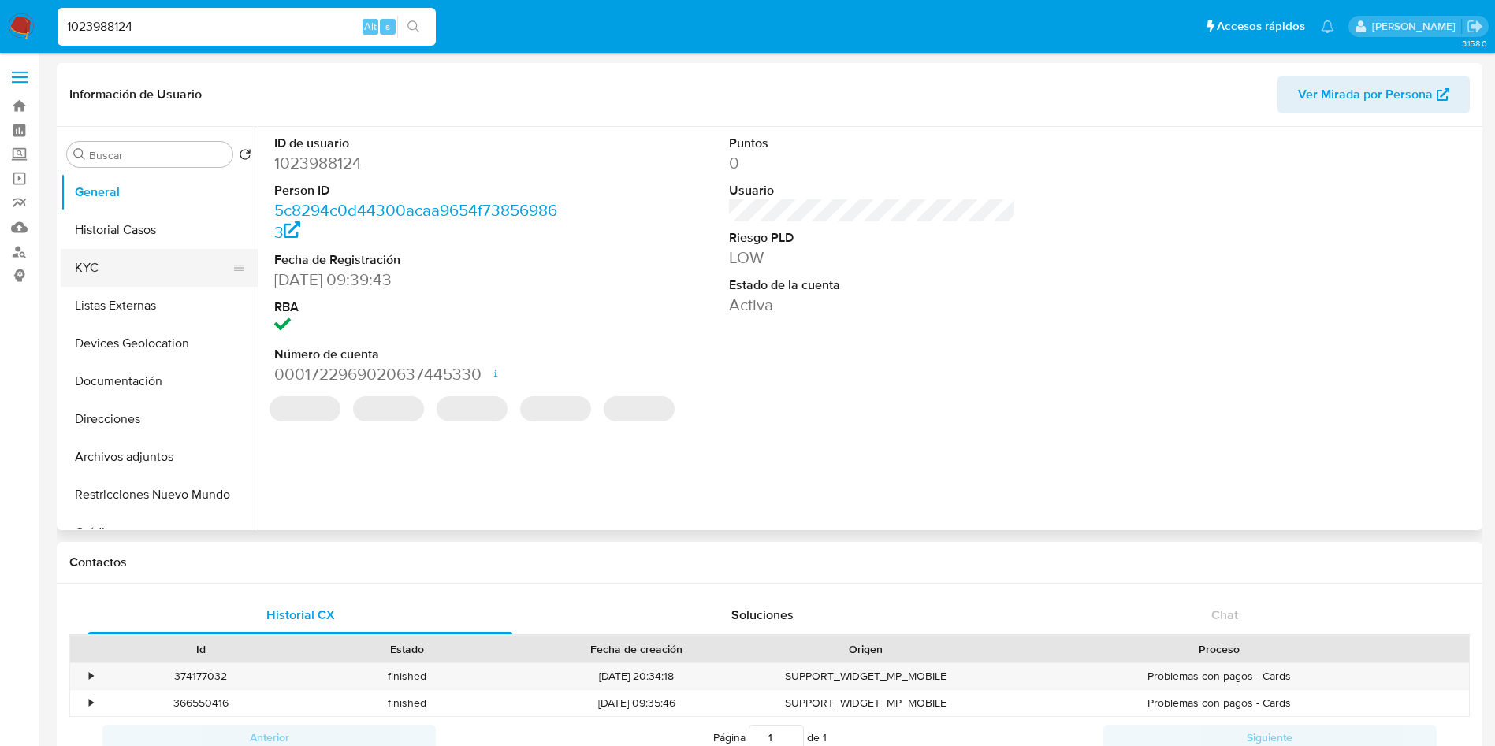
select select "10"
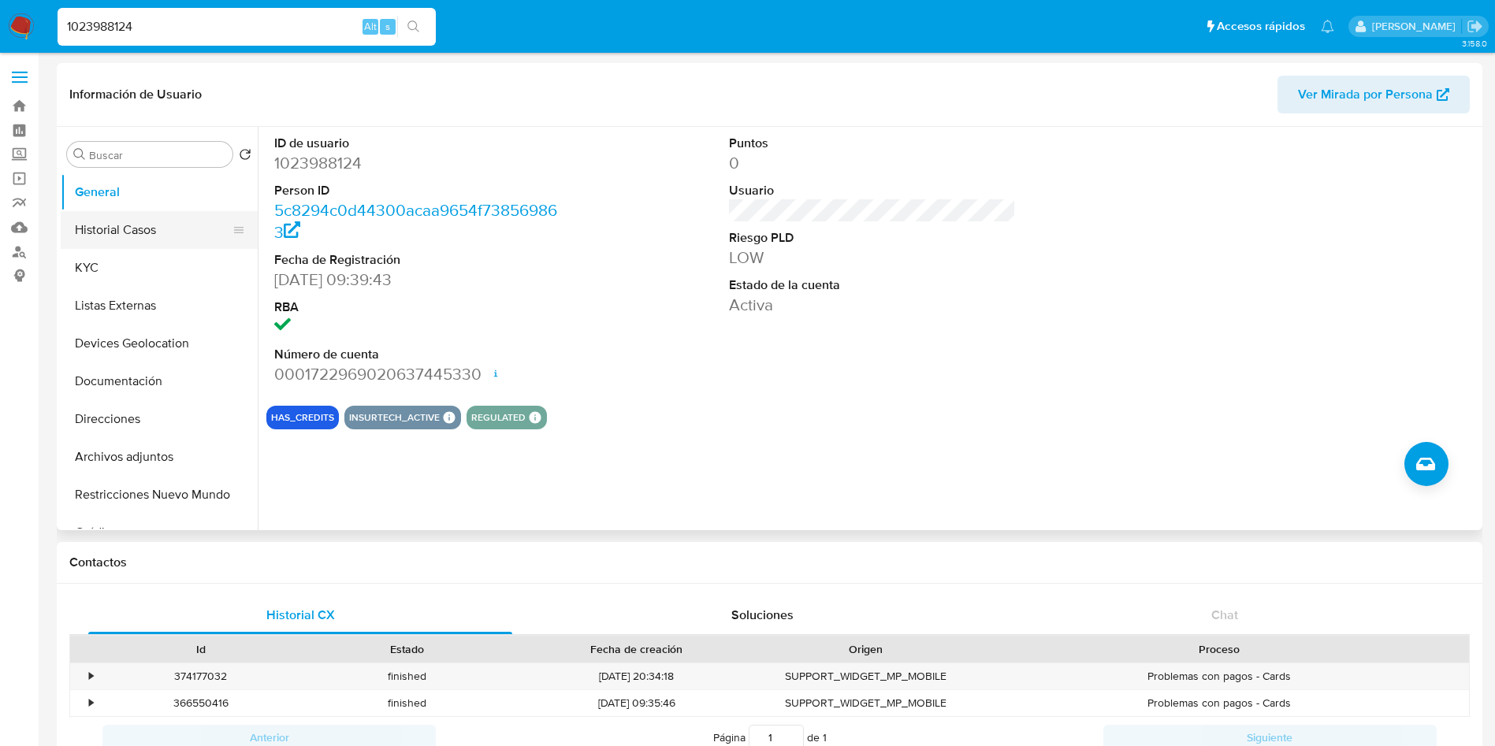
click at [158, 230] on button "Historial Casos" at bounding box center [153, 230] width 184 height 38
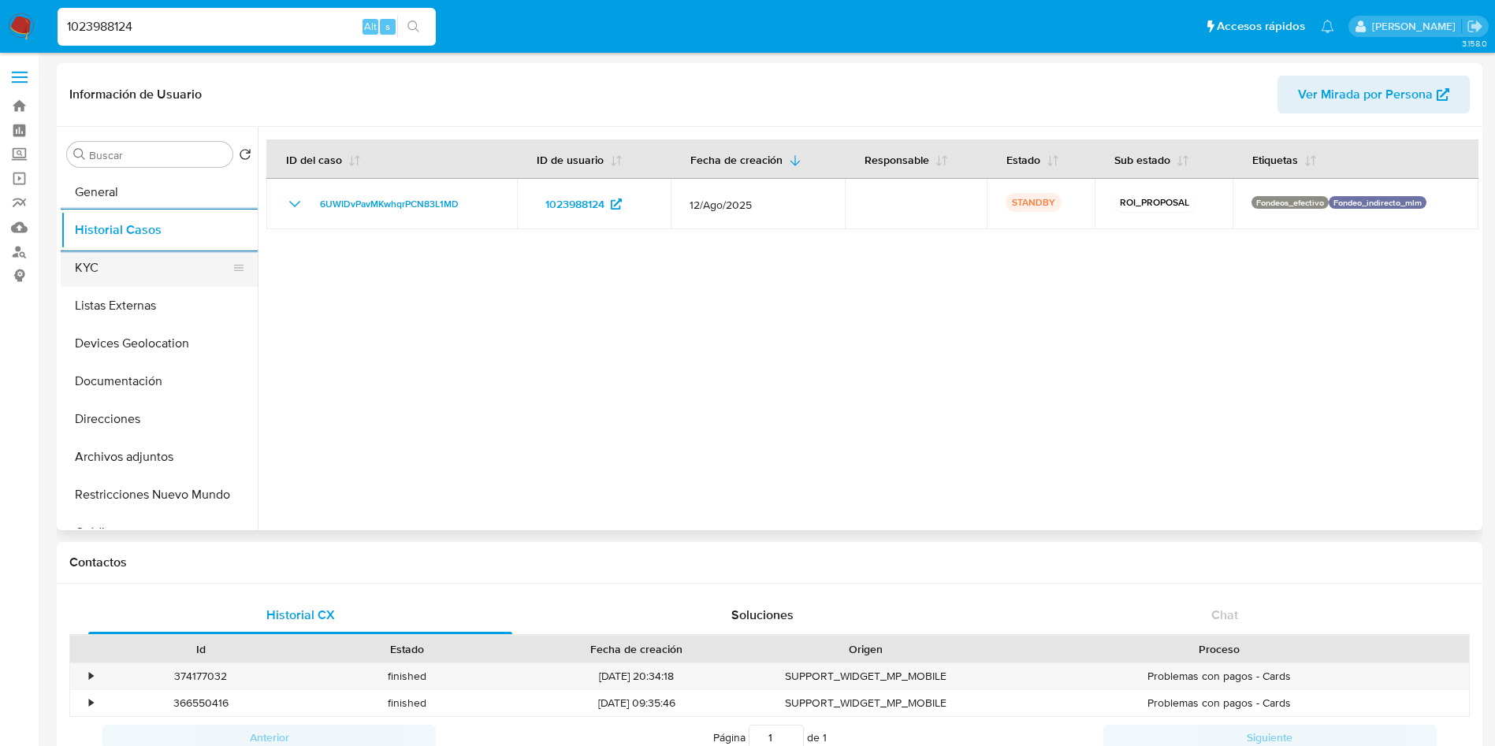
click at [123, 258] on button "KYC" at bounding box center [153, 268] width 184 height 38
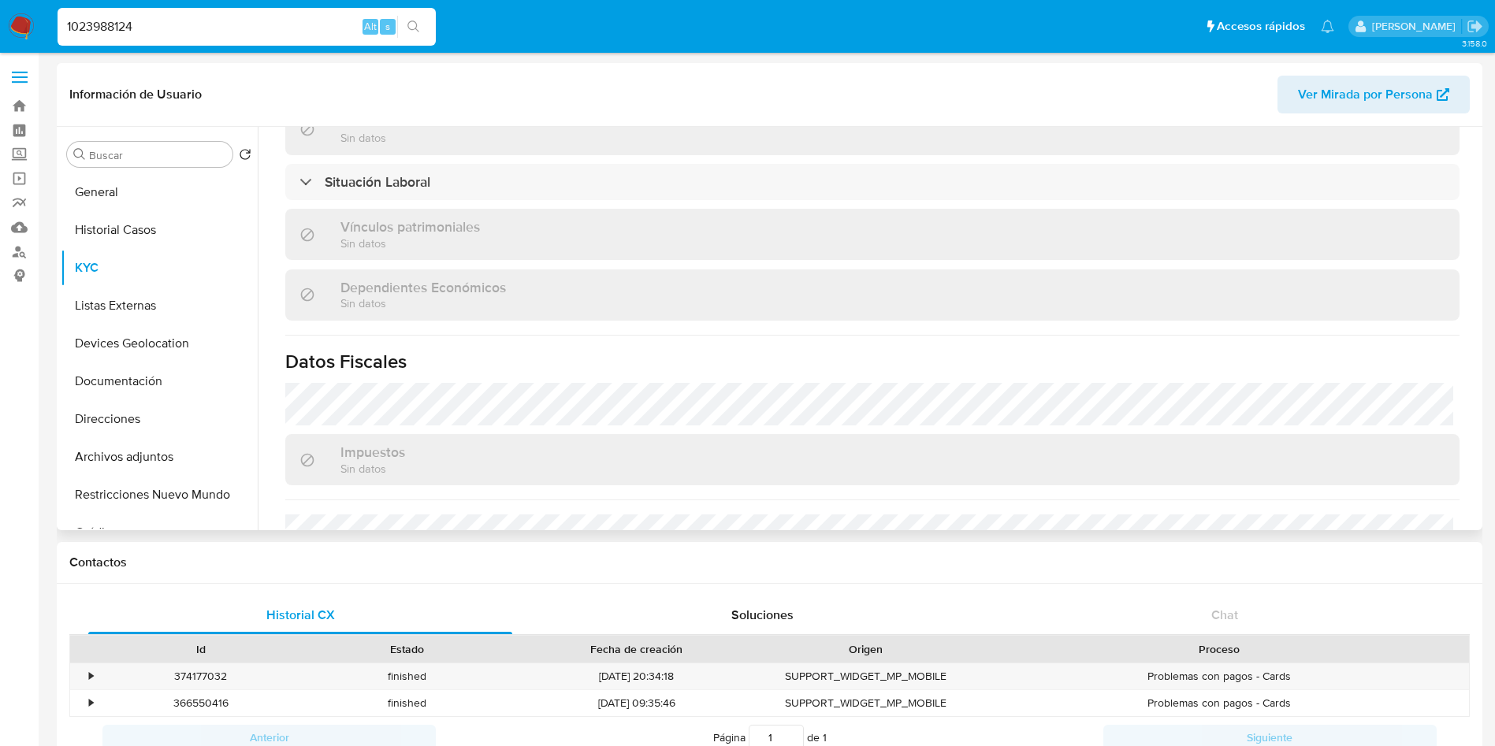
scroll to position [819, 0]
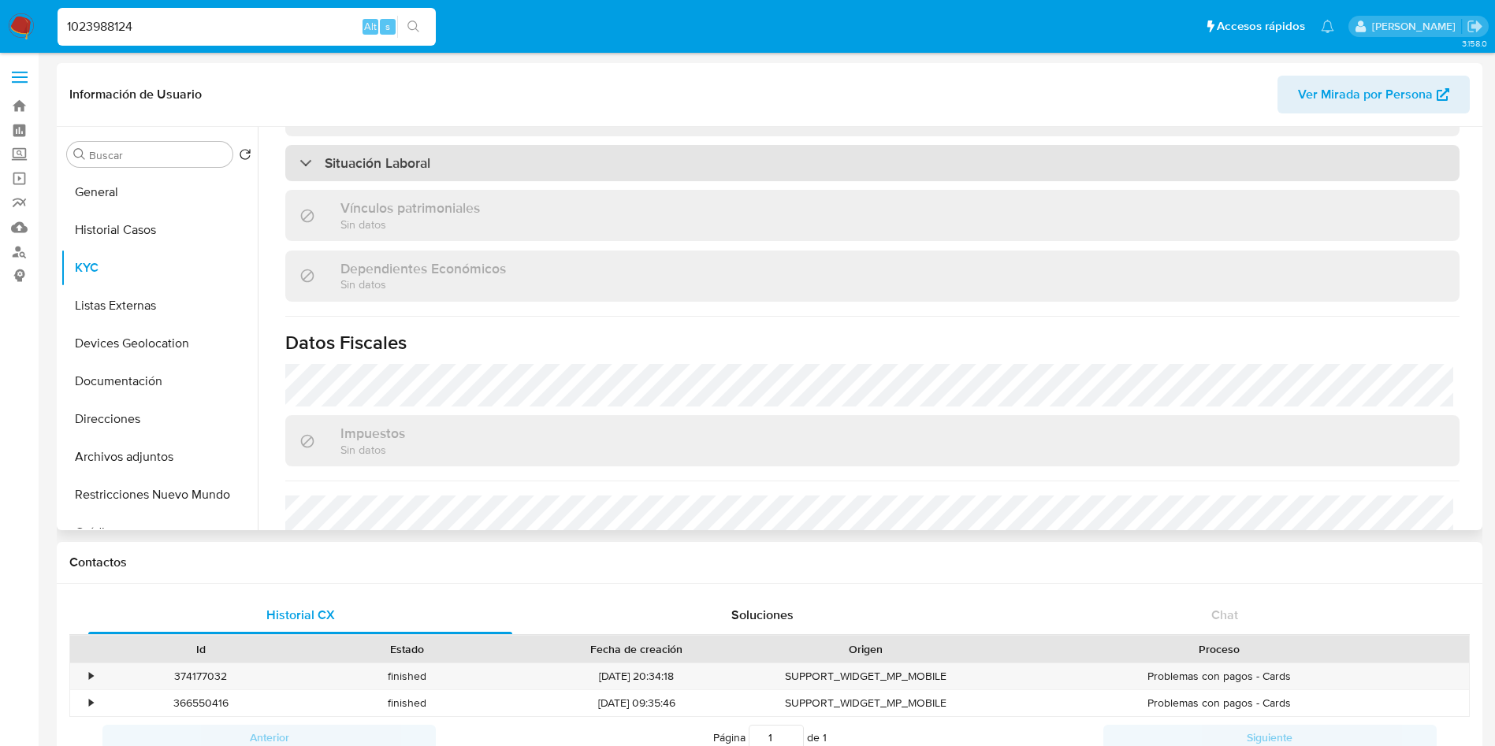
click at [860, 155] on div "Situación Laboral" at bounding box center [872, 163] width 1174 height 36
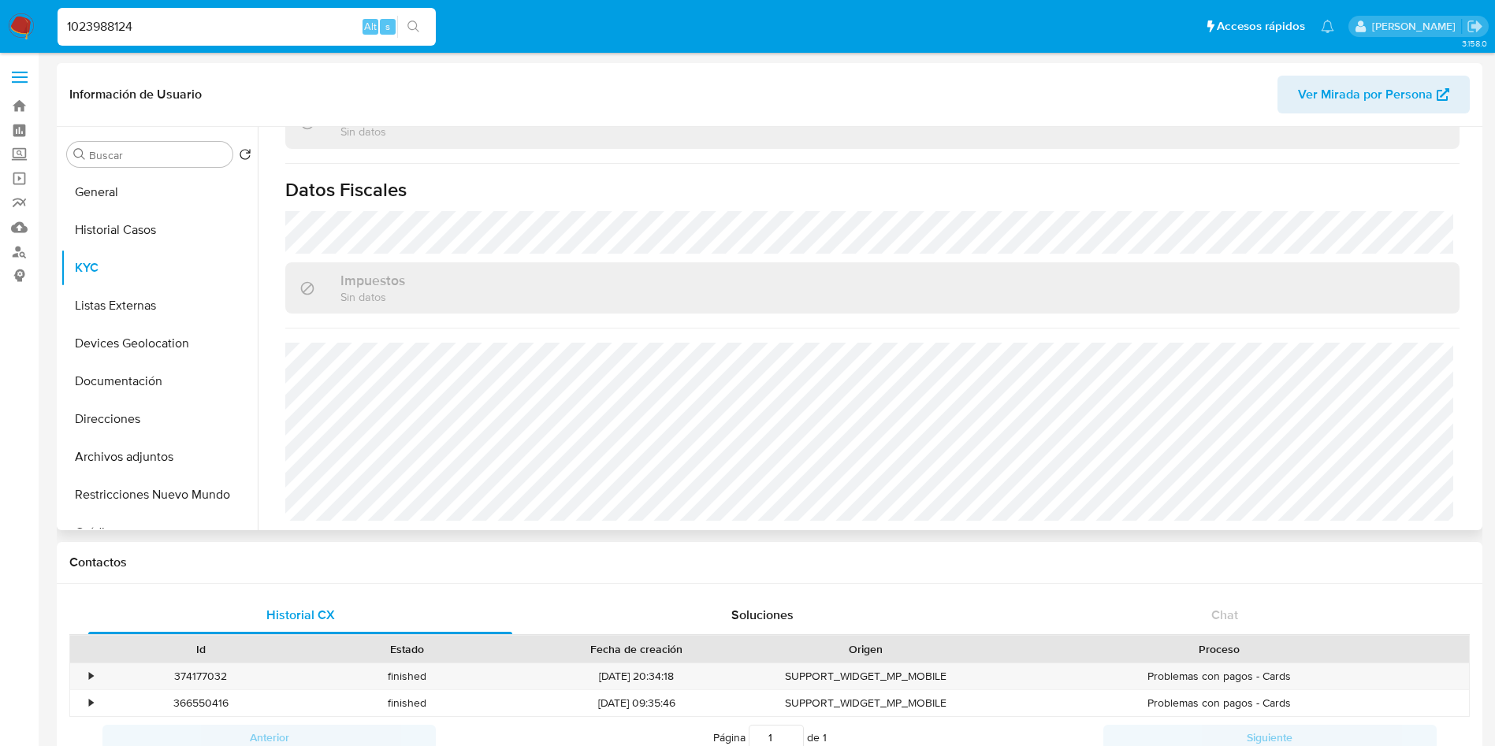
scroll to position [1203, 0]
click at [130, 308] on button "Listas Externas" at bounding box center [153, 306] width 184 height 38
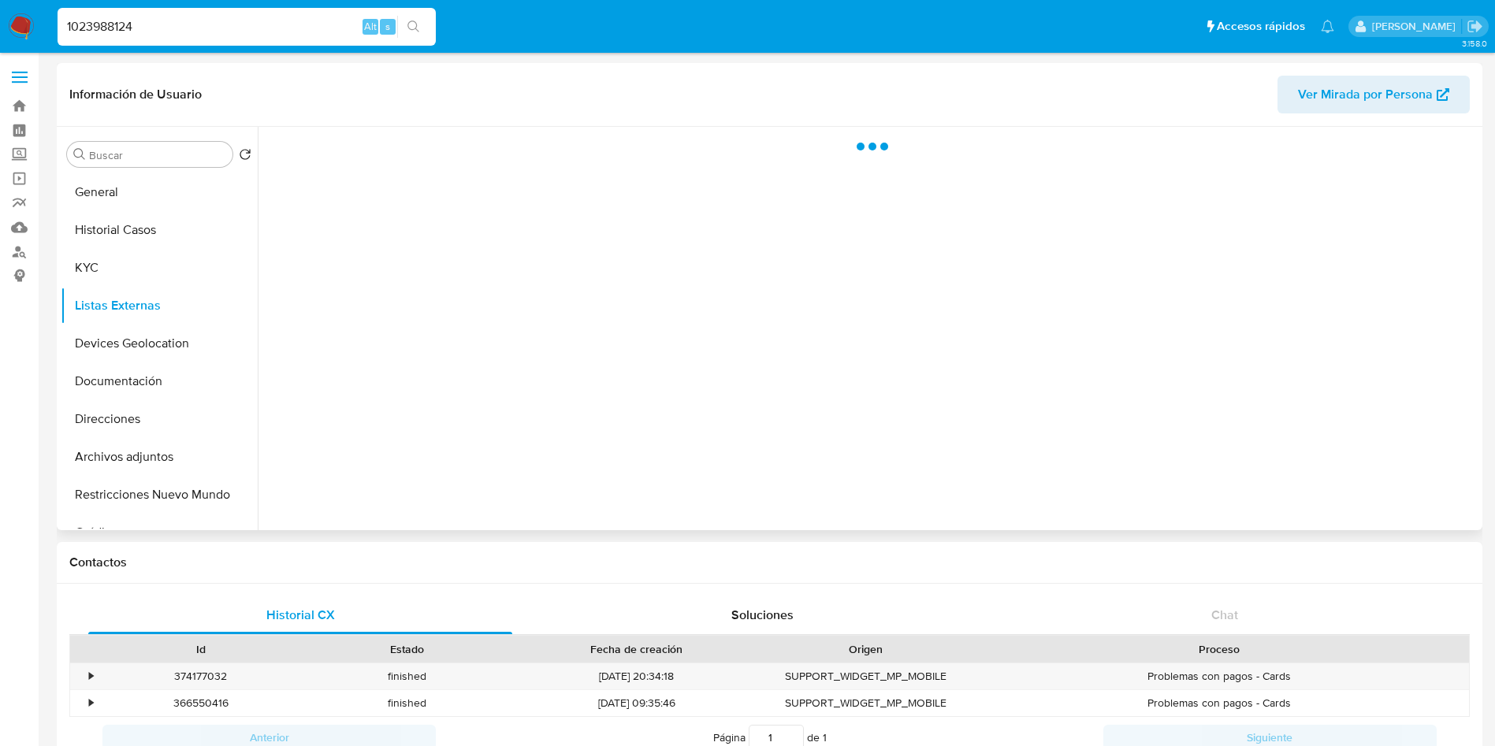
scroll to position [0, 0]
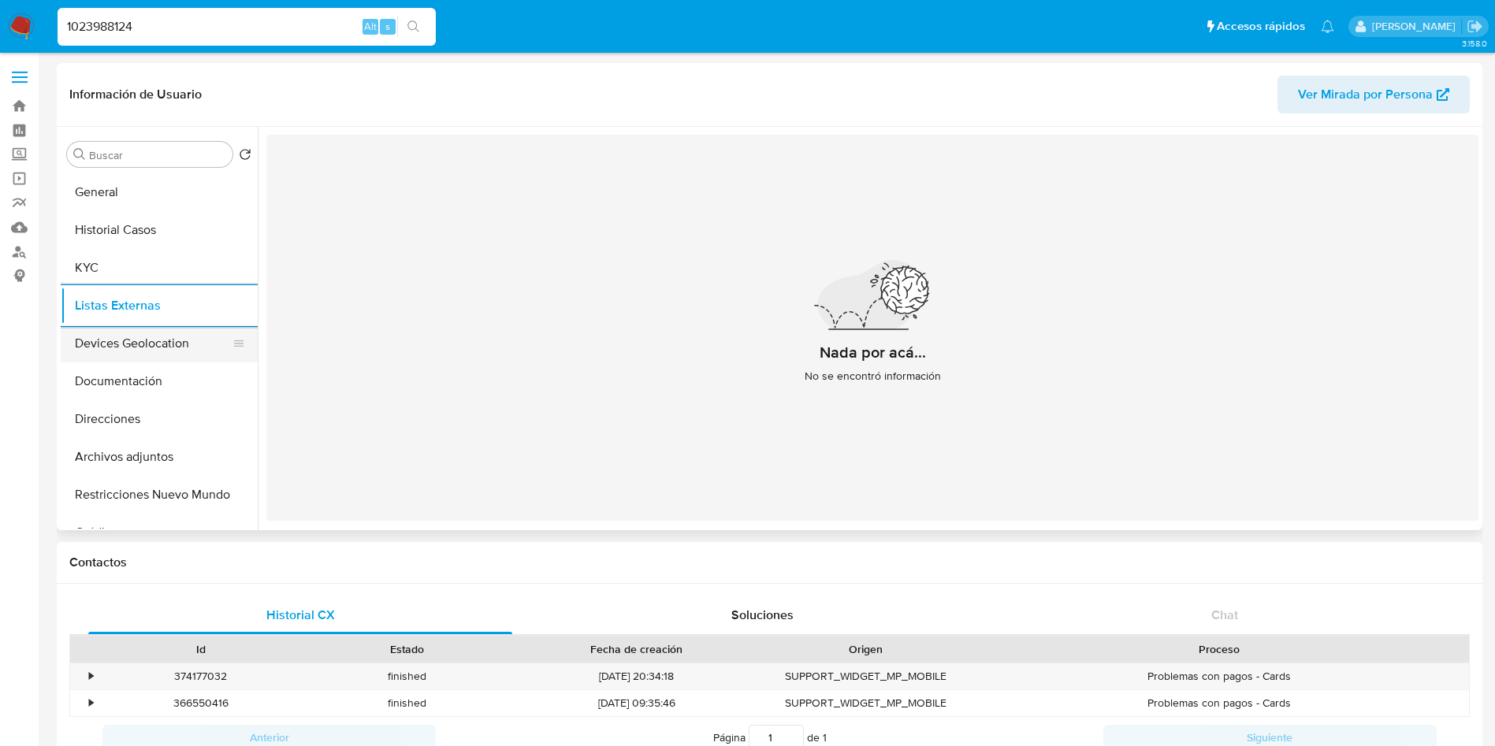
click at [132, 334] on button "Devices Geolocation" at bounding box center [153, 344] width 184 height 38
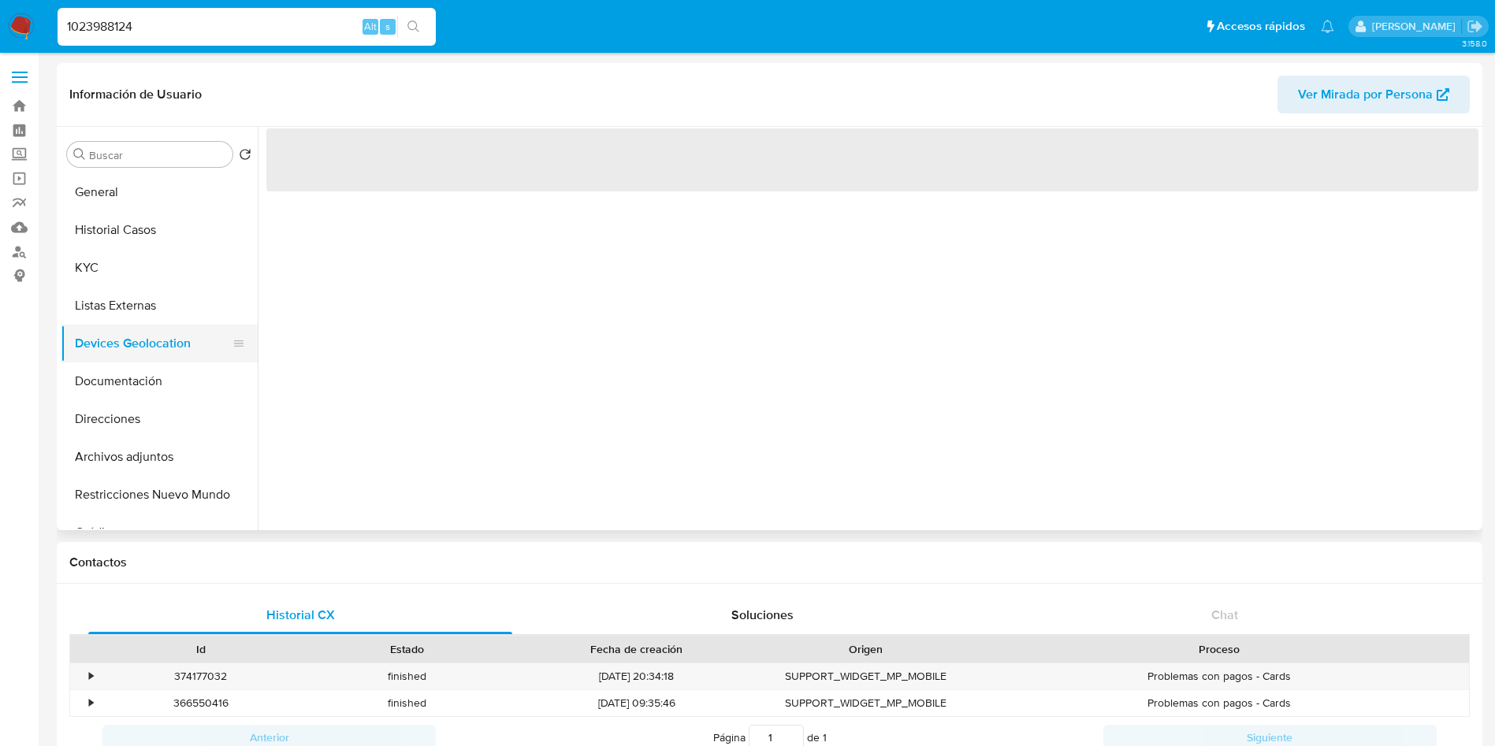
click at [132, 334] on button "Devices Geolocation" at bounding box center [153, 344] width 184 height 38
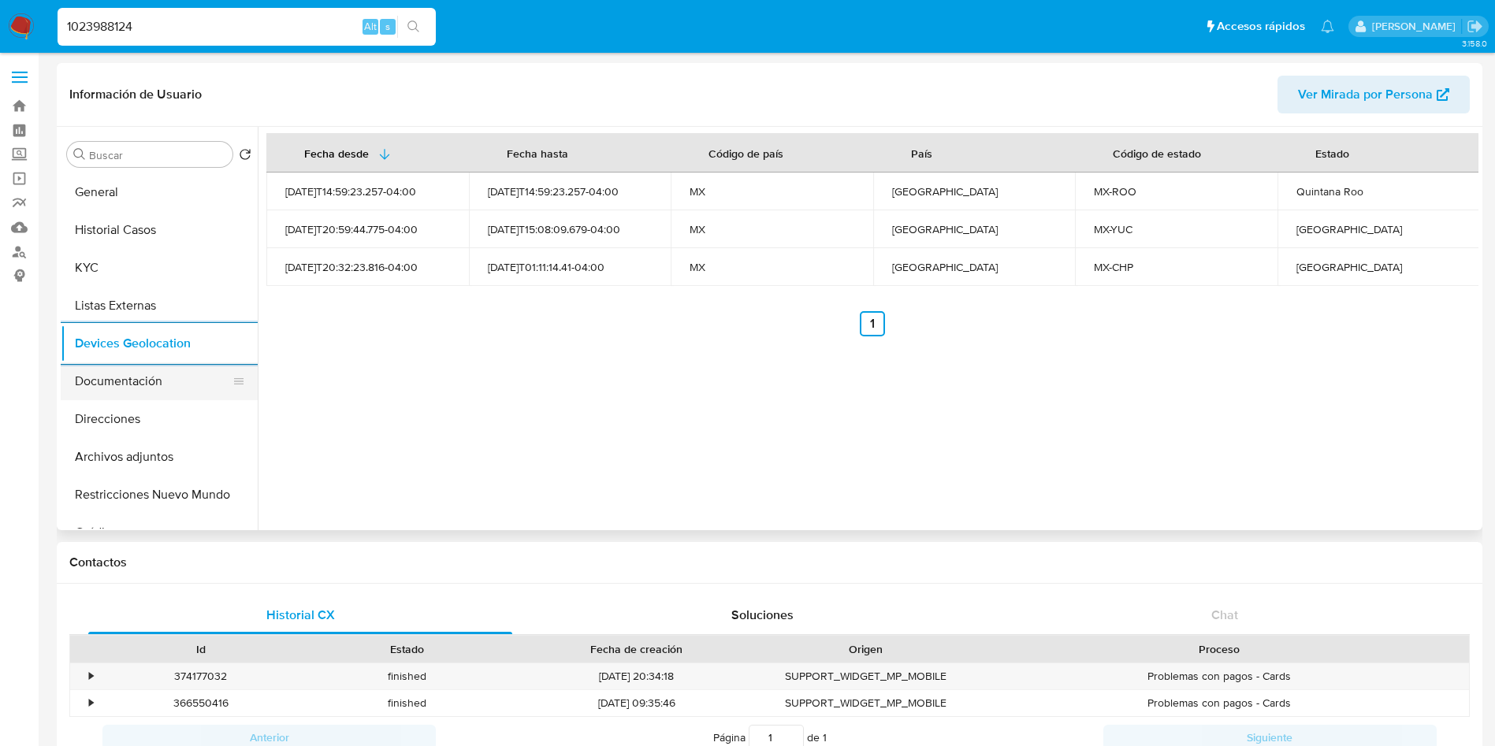
drag, startPoint x: 109, startPoint y: 370, endPoint x: 215, endPoint y: 372, distance: 106.4
click at [109, 370] on button "Documentación" at bounding box center [153, 381] width 184 height 38
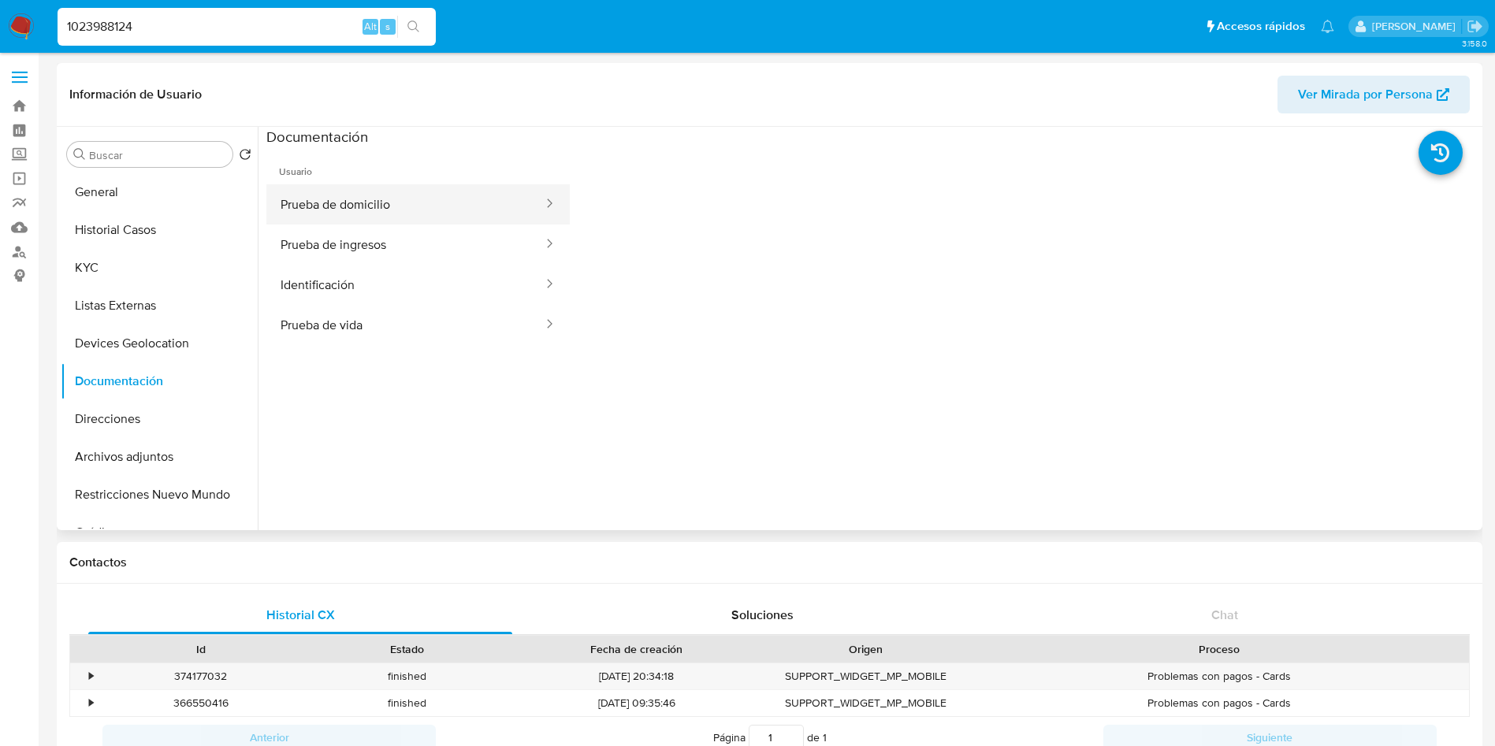
click at [392, 199] on button "Prueba de domicilio" at bounding box center [405, 204] width 278 height 40
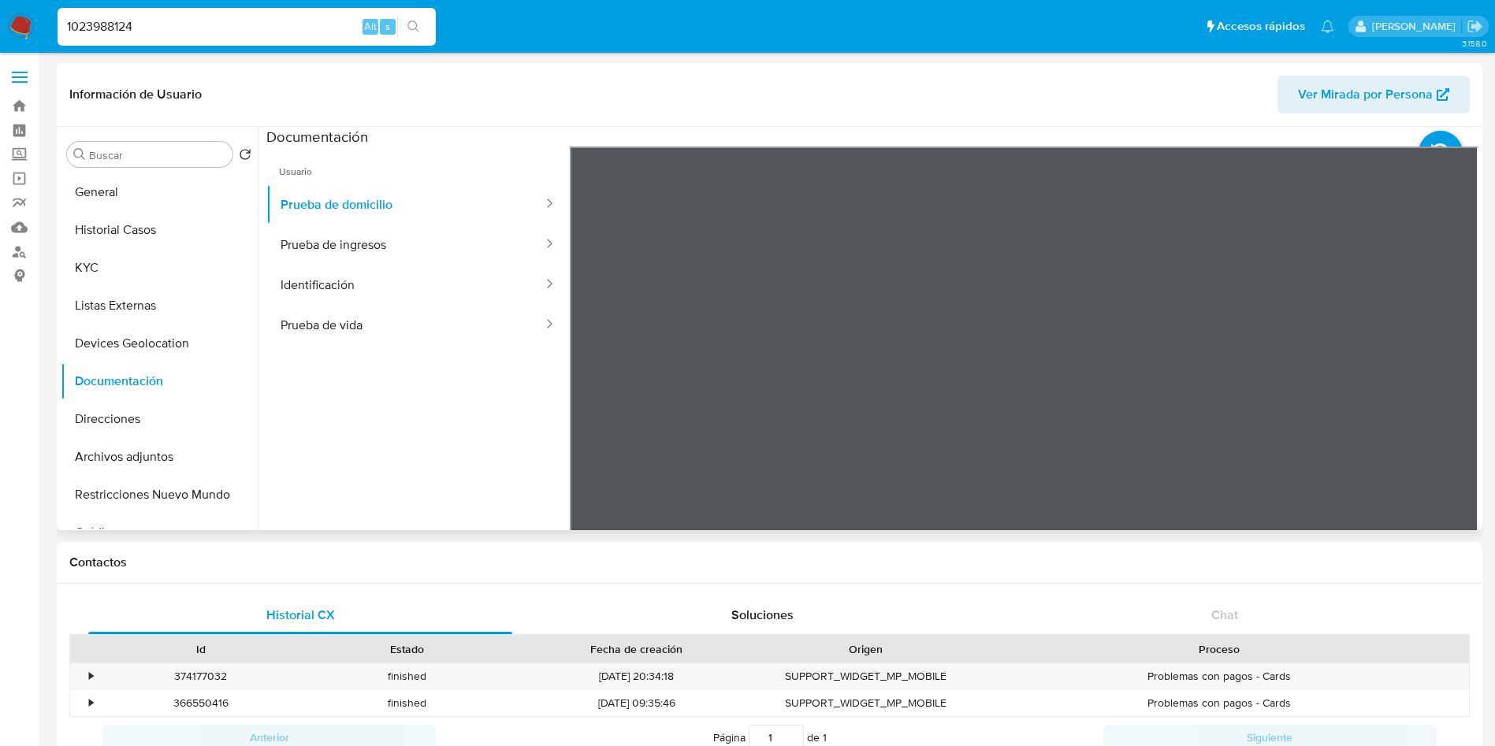
scroll to position [221, 0]
click at [388, 232] on button "Prueba de ingresos" at bounding box center [405, 245] width 278 height 40
click at [396, 295] on button "Identificación" at bounding box center [405, 285] width 278 height 40
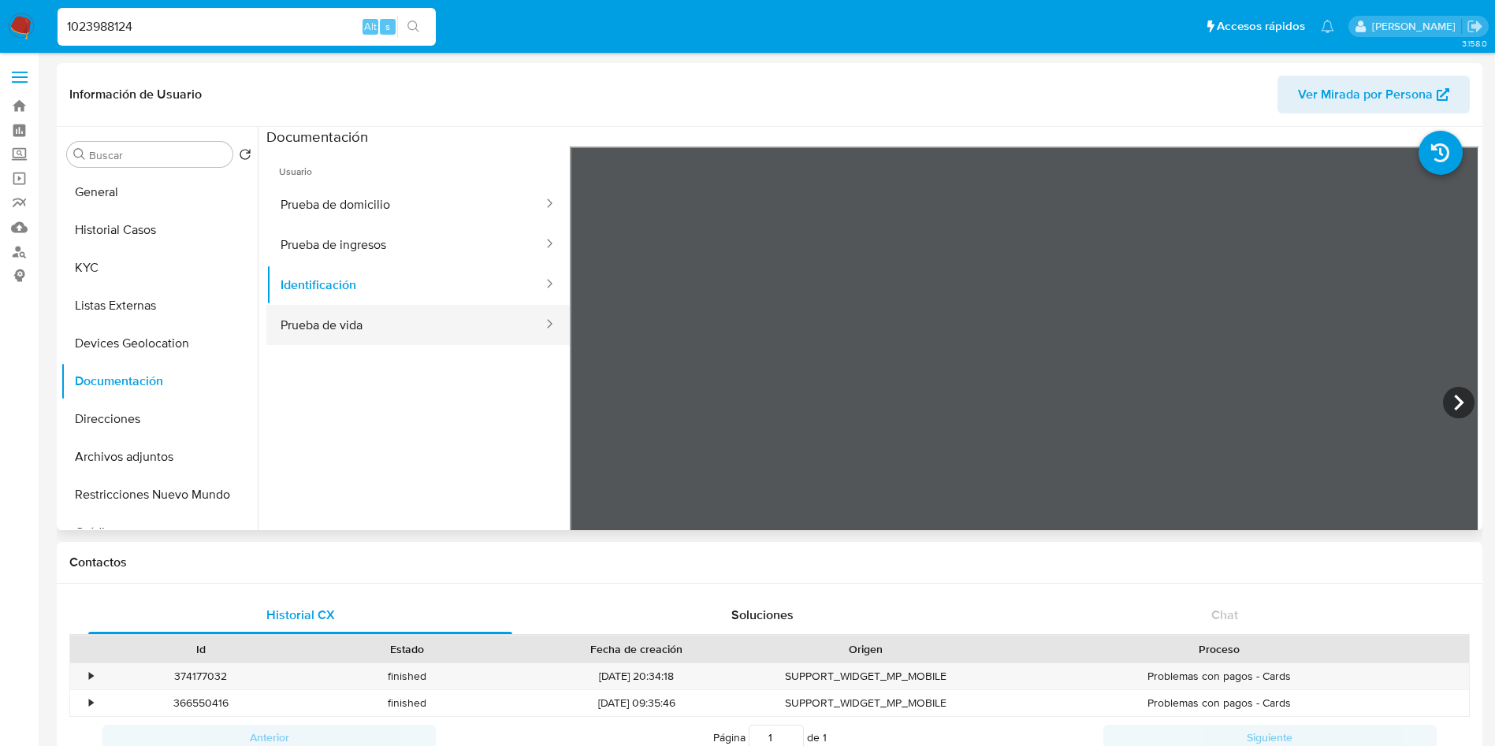
click at [426, 309] on button "Prueba de vida" at bounding box center [405, 325] width 278 height 40
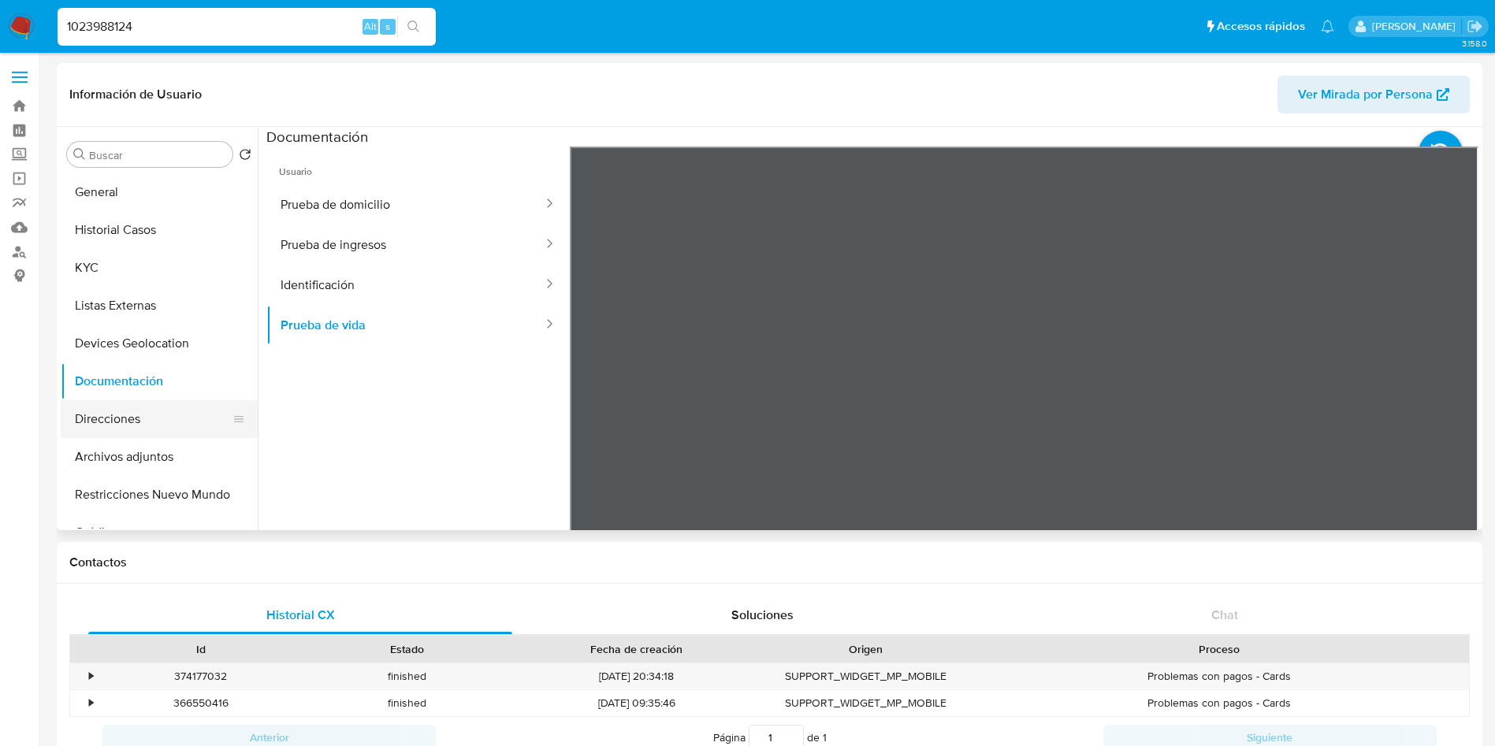
click at [121, 428] on button "Direcciones" at bounding box center [153, 419] width 184 height 38
click at [121, 427] on button "Direcciones" at bounding box center [153, 419] width 184 height 38
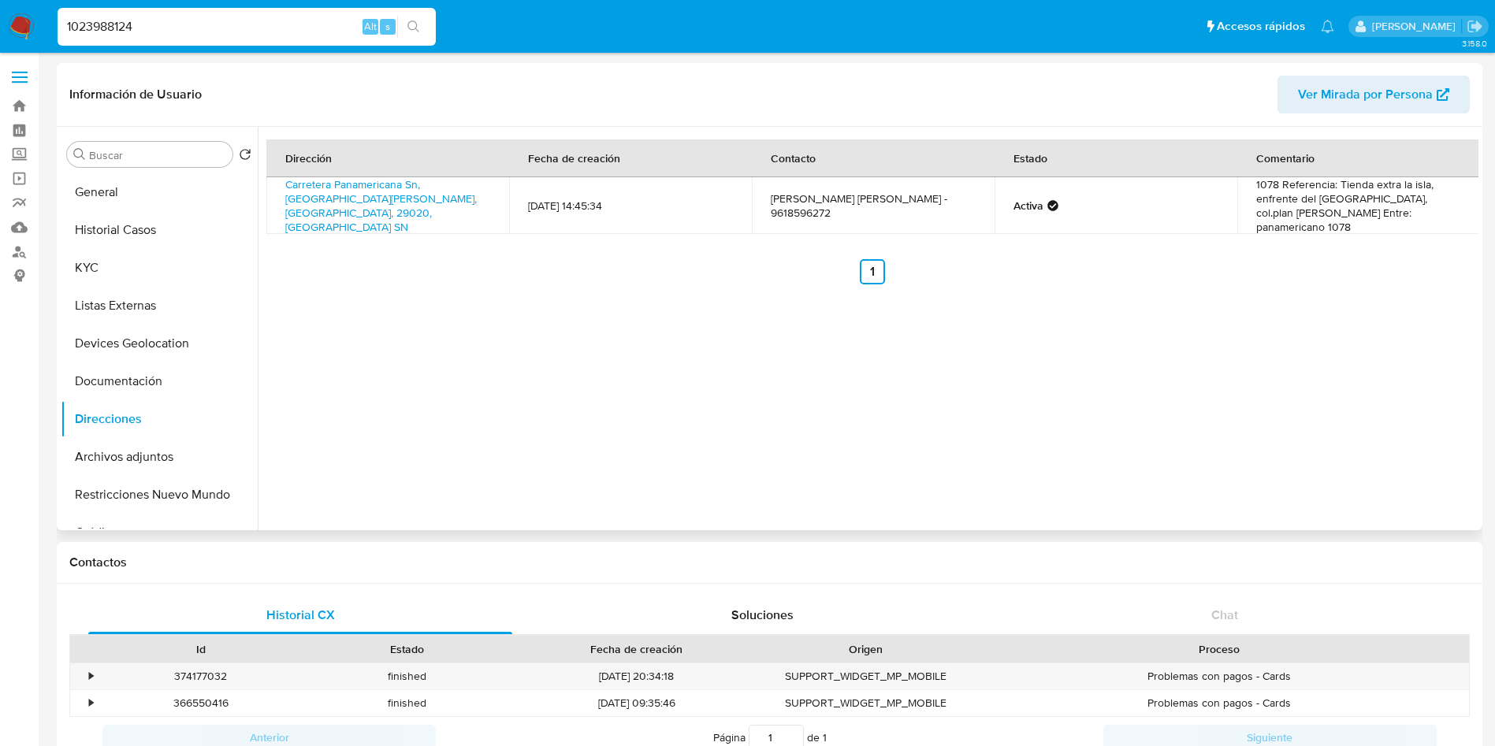
click at [1080, 422] on div "Dirección Fecha de creación Contacto Estado Comentario Carretera Panamericana S…" at bounding box center [868, 328] width 1221 height 403
click at [1191, 382] on div "Dirección Fecha de creación Contacto Estado Comentario Carretera Panamericana S…" at bounding box center [868, 328] width 1221 height 403
click at [138, 440] on button "Archivos adjuntos" at bounding box center [153, 457] width 184 height 38
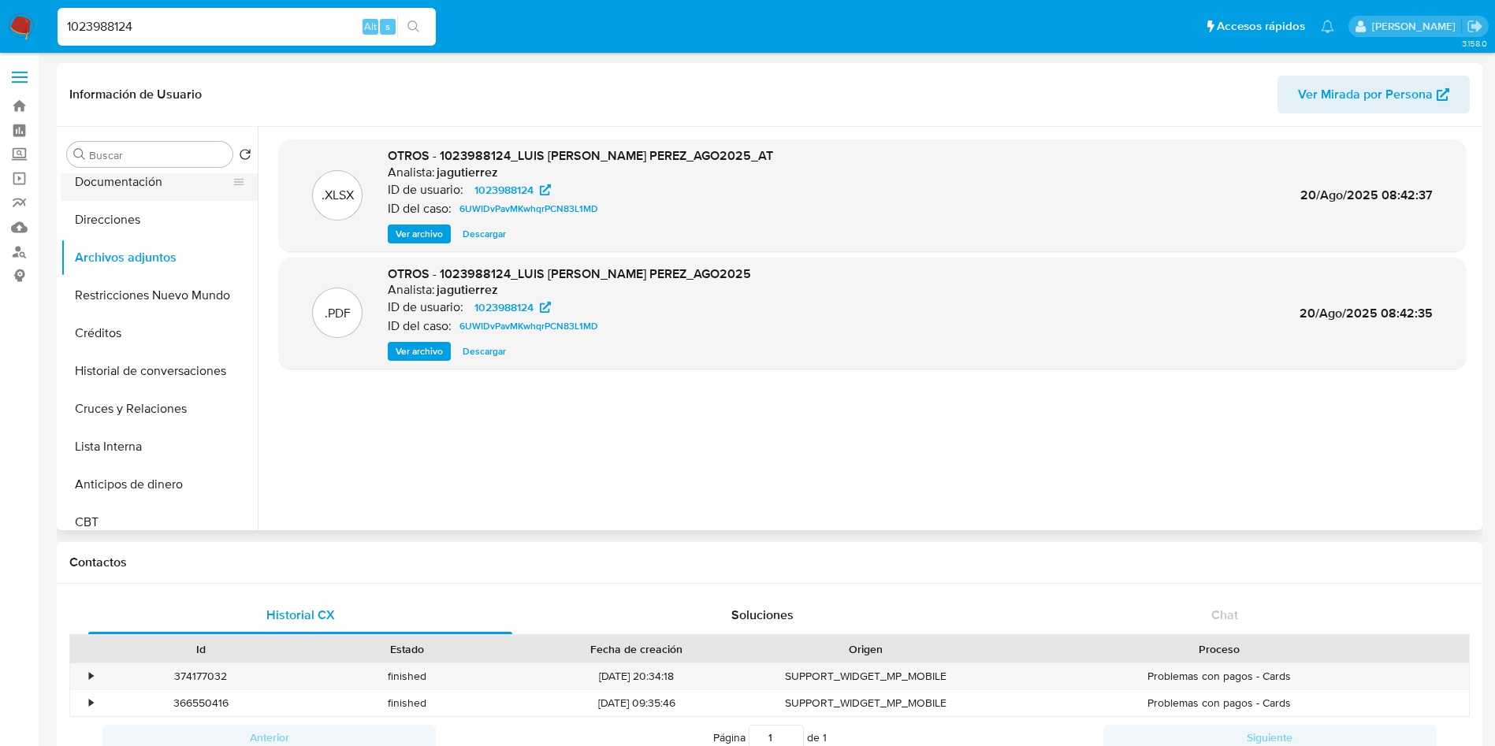
scroll to position [236, 0]
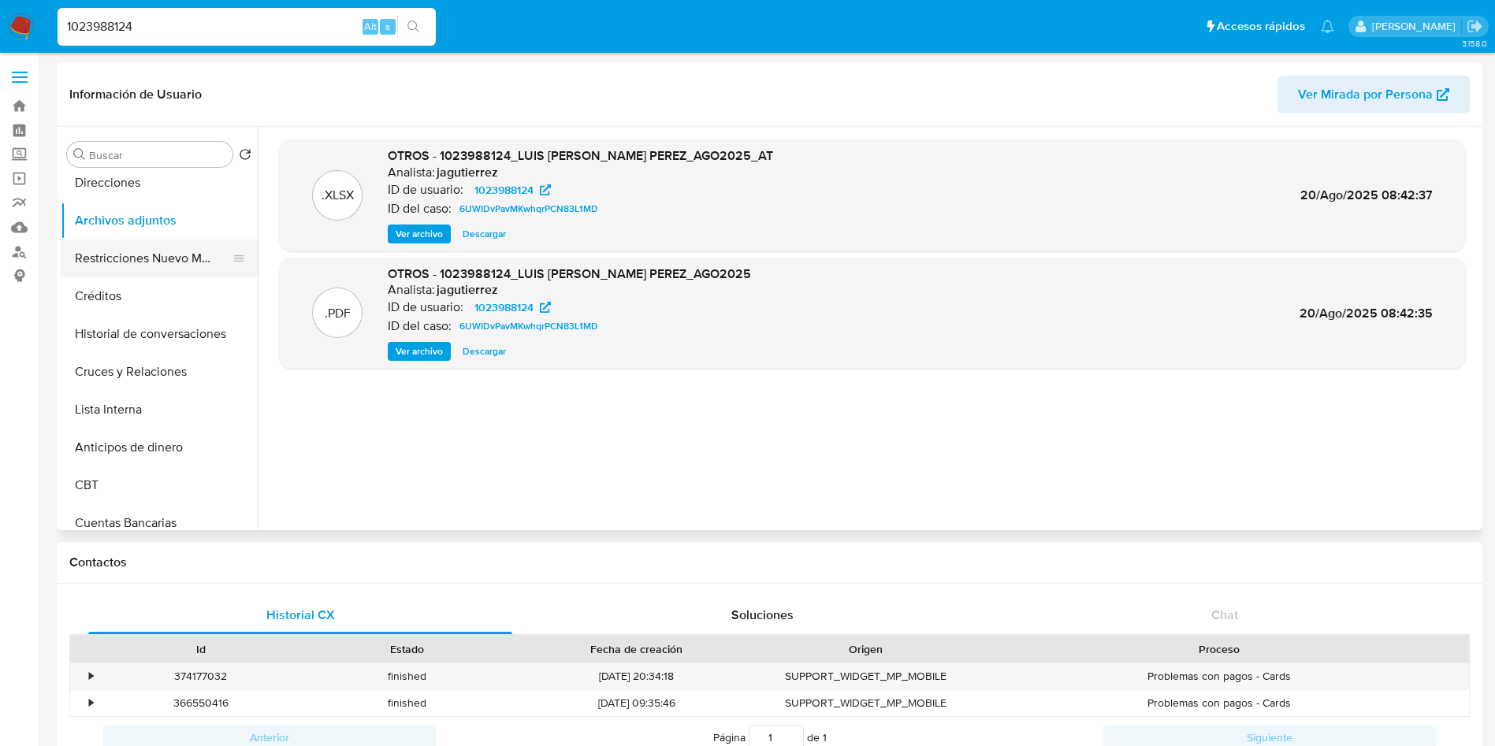
click at [162, 257] on button "Restricciones Nuevo Mundo" at bounding box center [153, 259] width 184 height 38
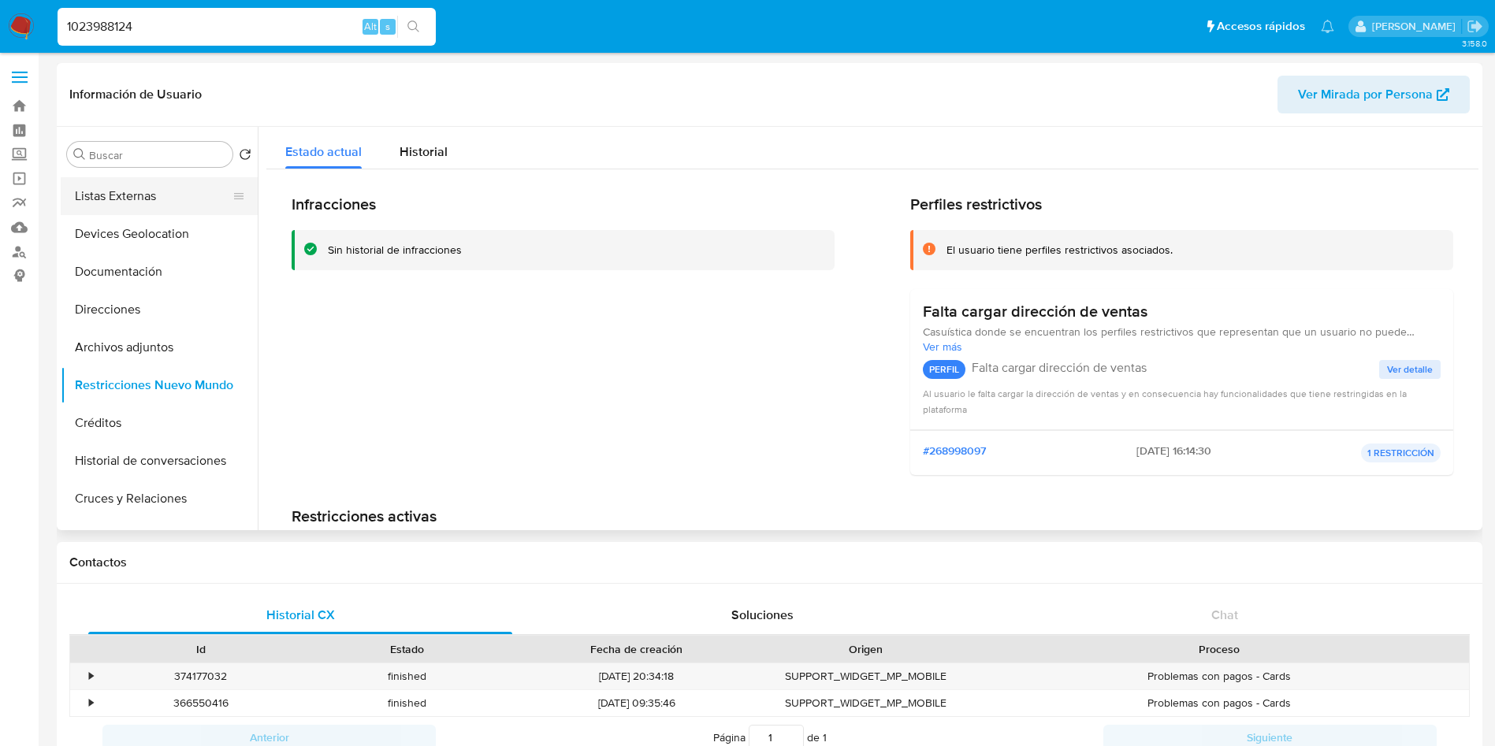
scroll to position [0, 0]
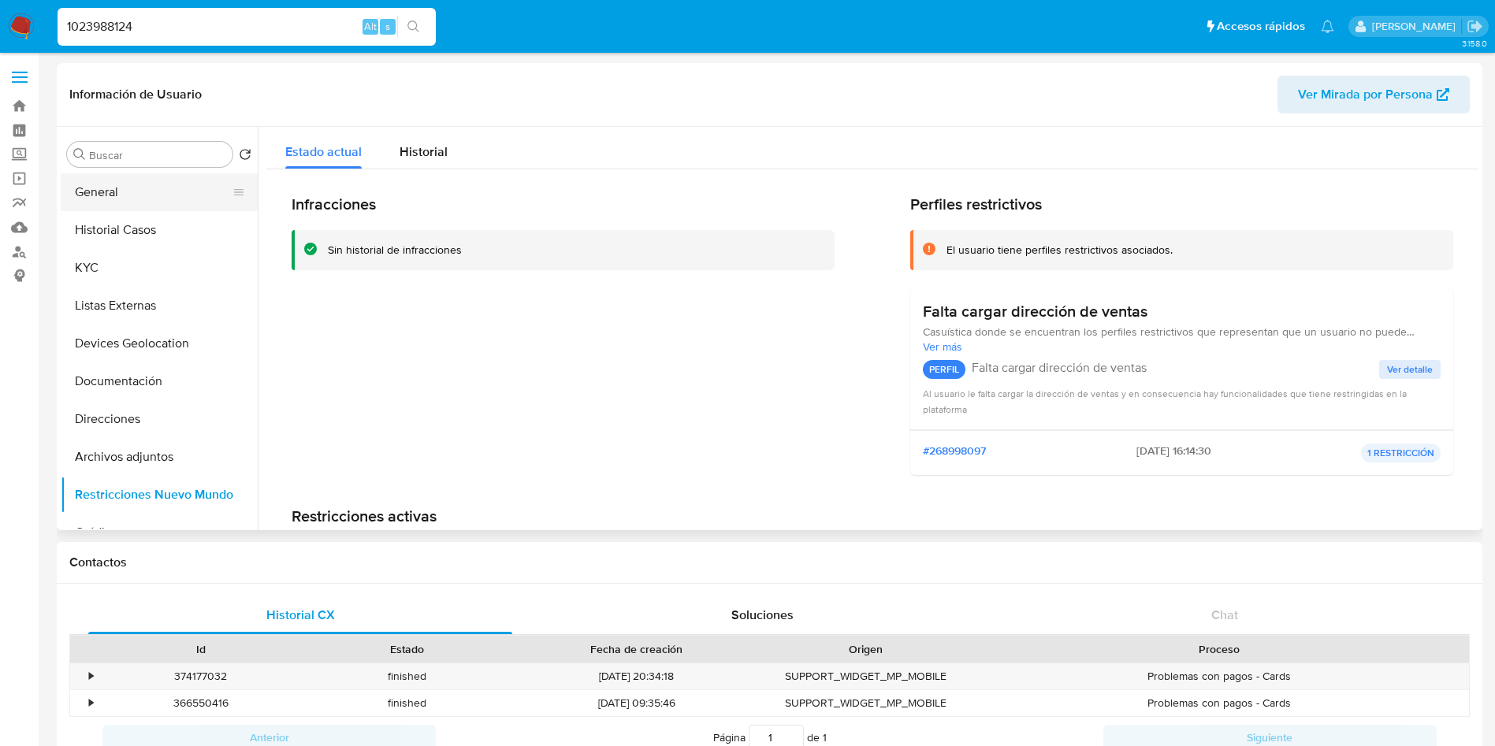
click at [130, 185] on button "General" at bounding box center [153, 192] width 184 height 38
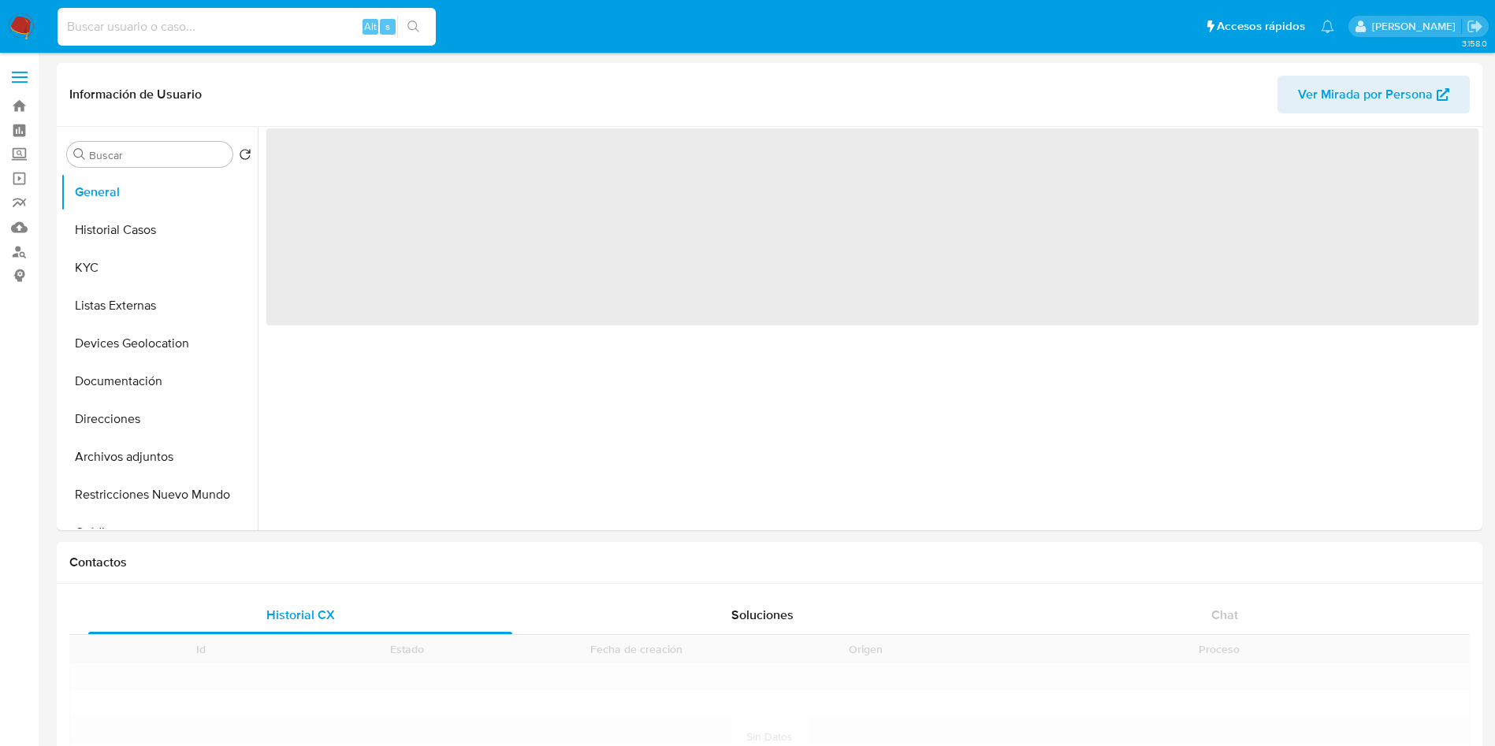
click at [209, 27] on input at bounding box center [247, 27] width 378 height 20
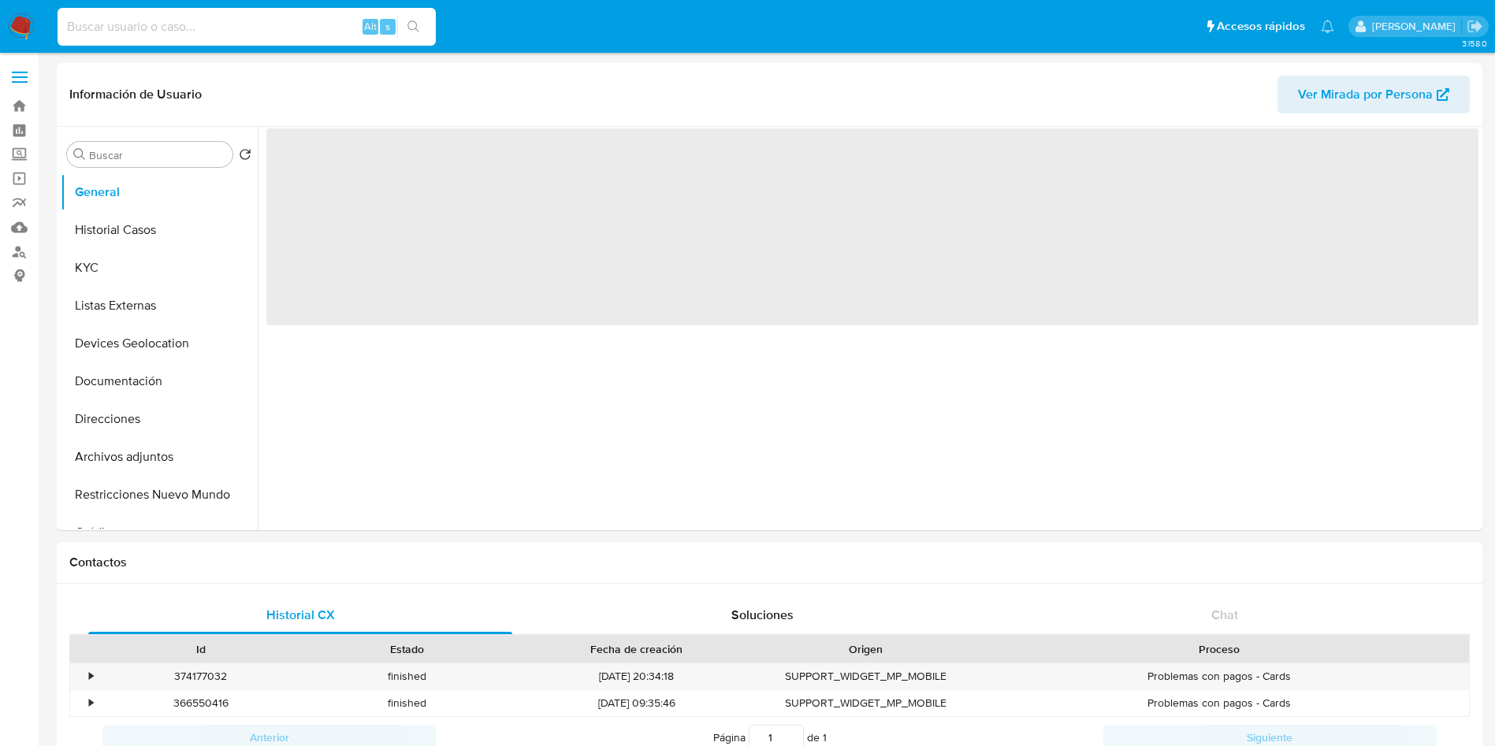
paste input "67979129"
type input "67979129"
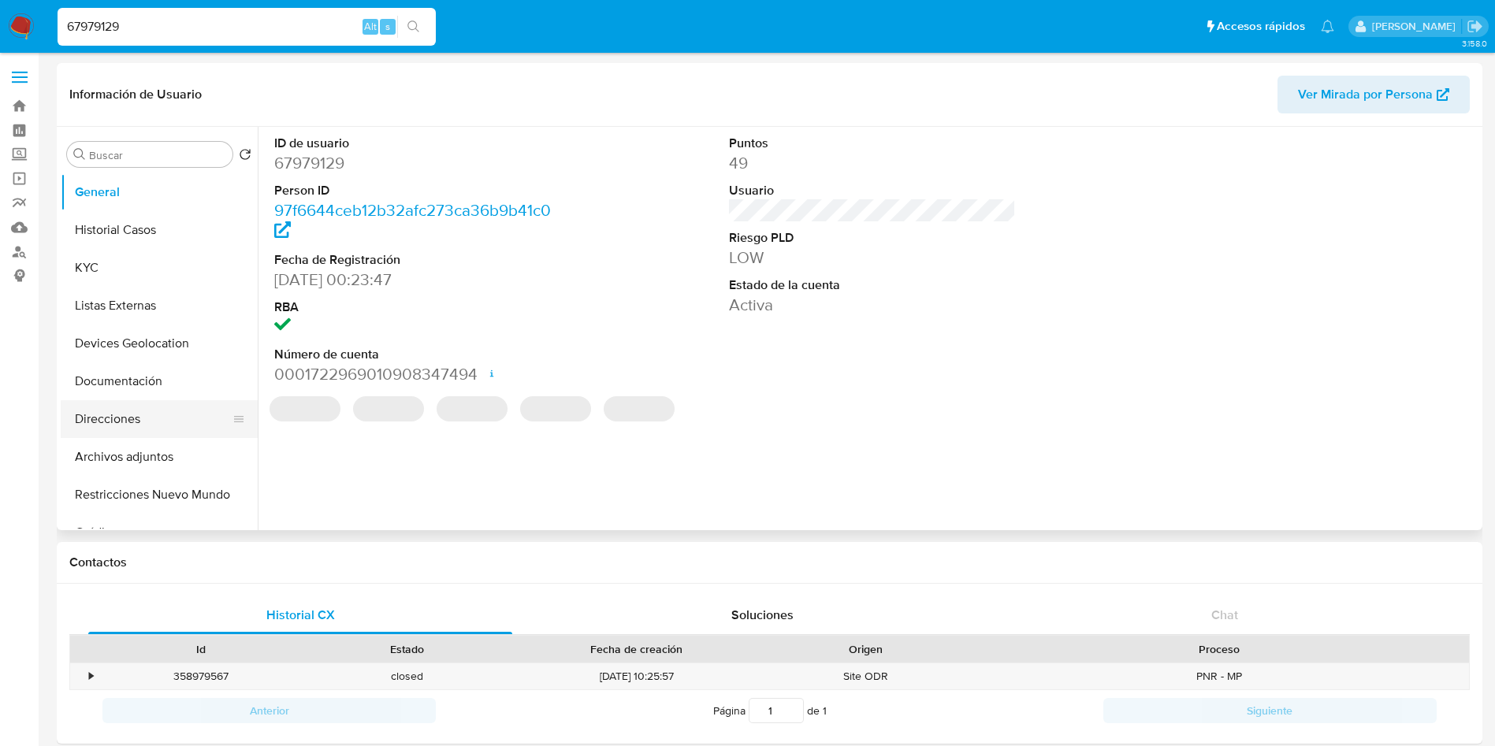
select select "10"
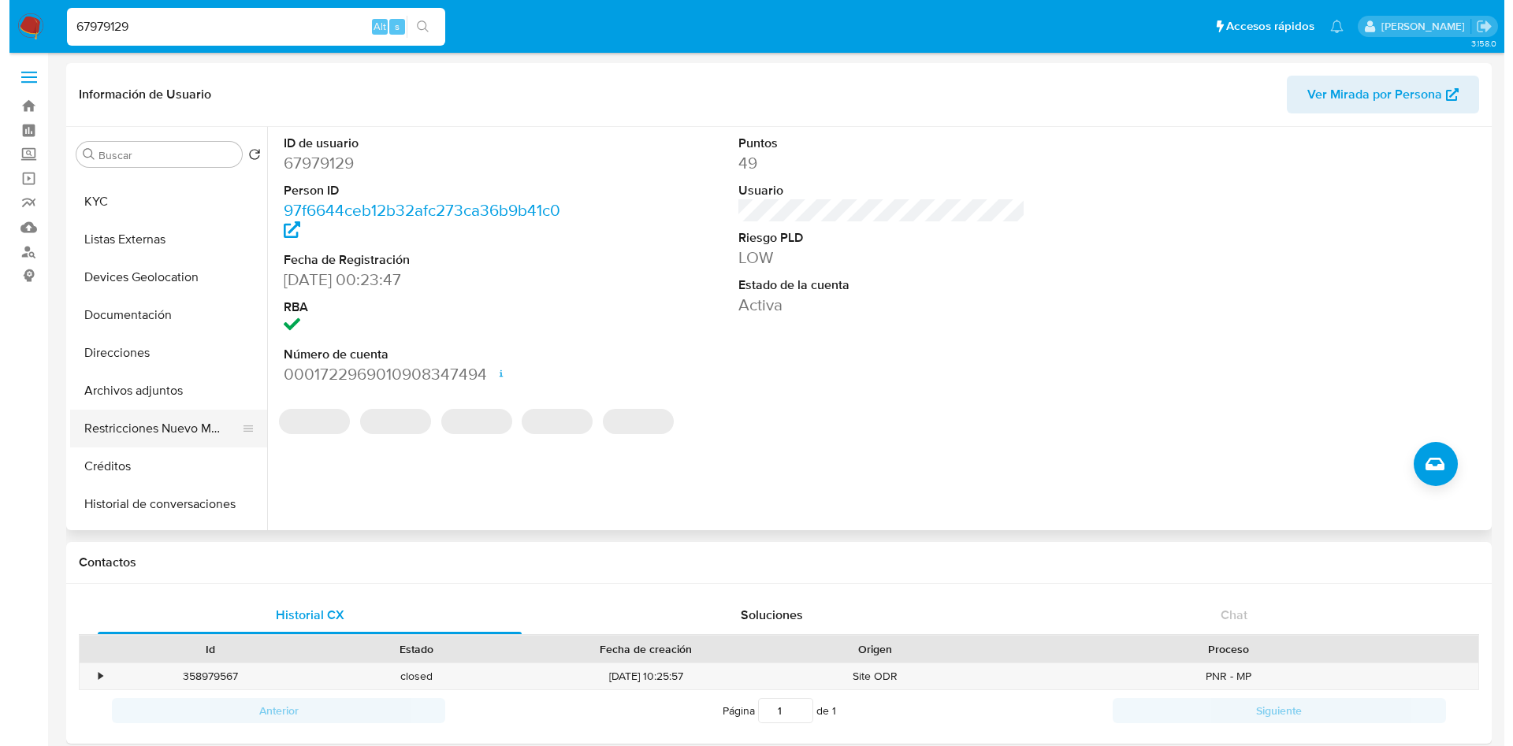
scroll to position [118, 0]
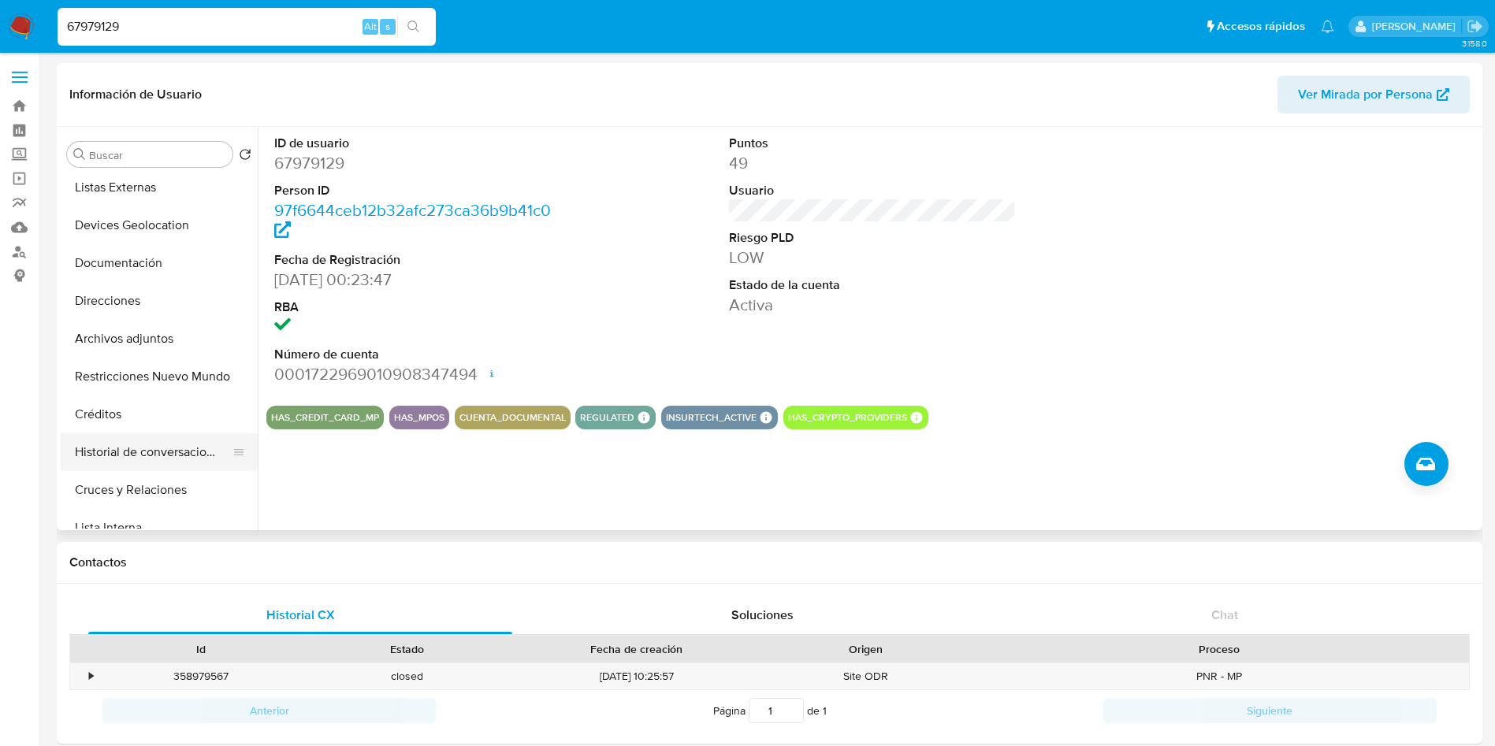
click at [139, 448] on button "Historial de conversaciones" at bounding box center [153, 452] width 184 height 38
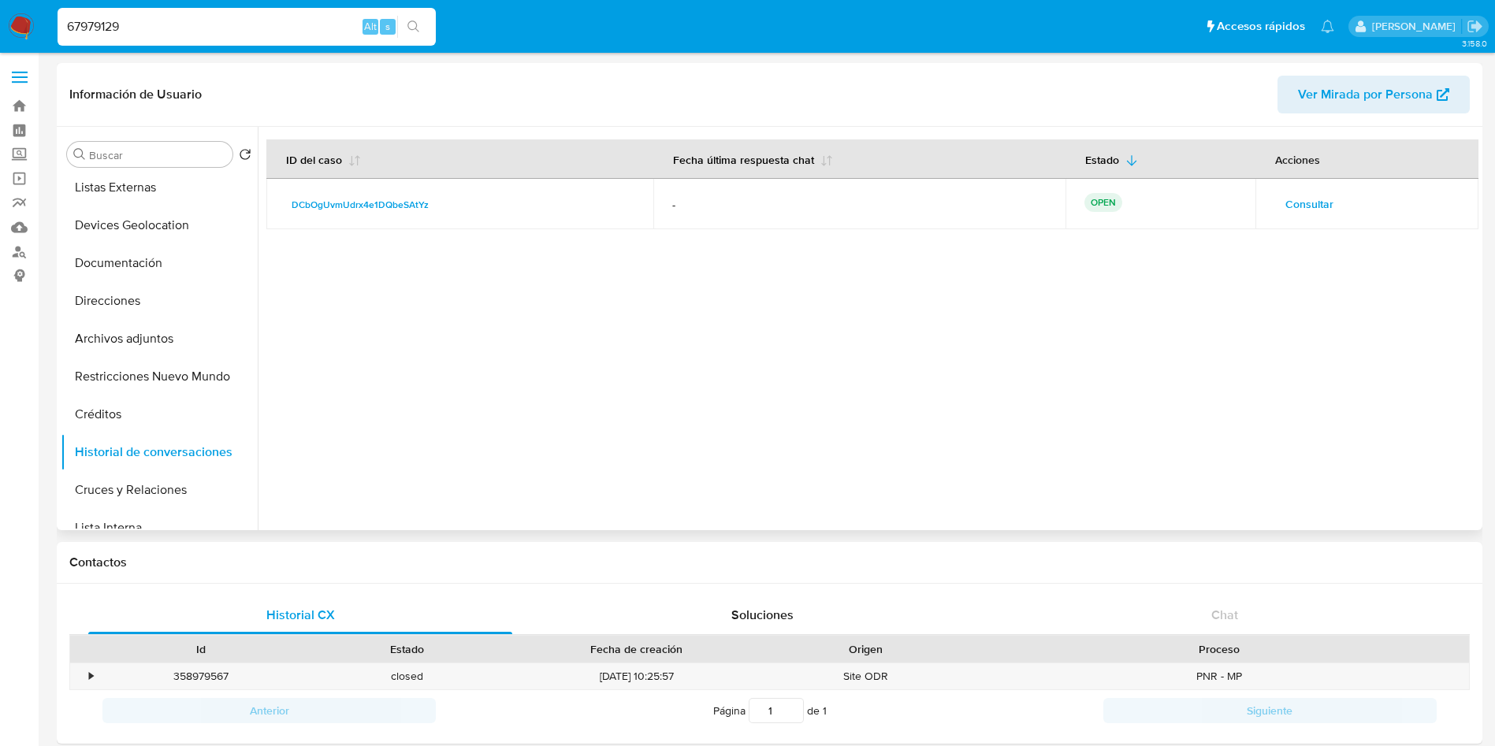
click at [1300, 196] on span "Consultar" at bounding box center [1309, 204] width 48 height 22
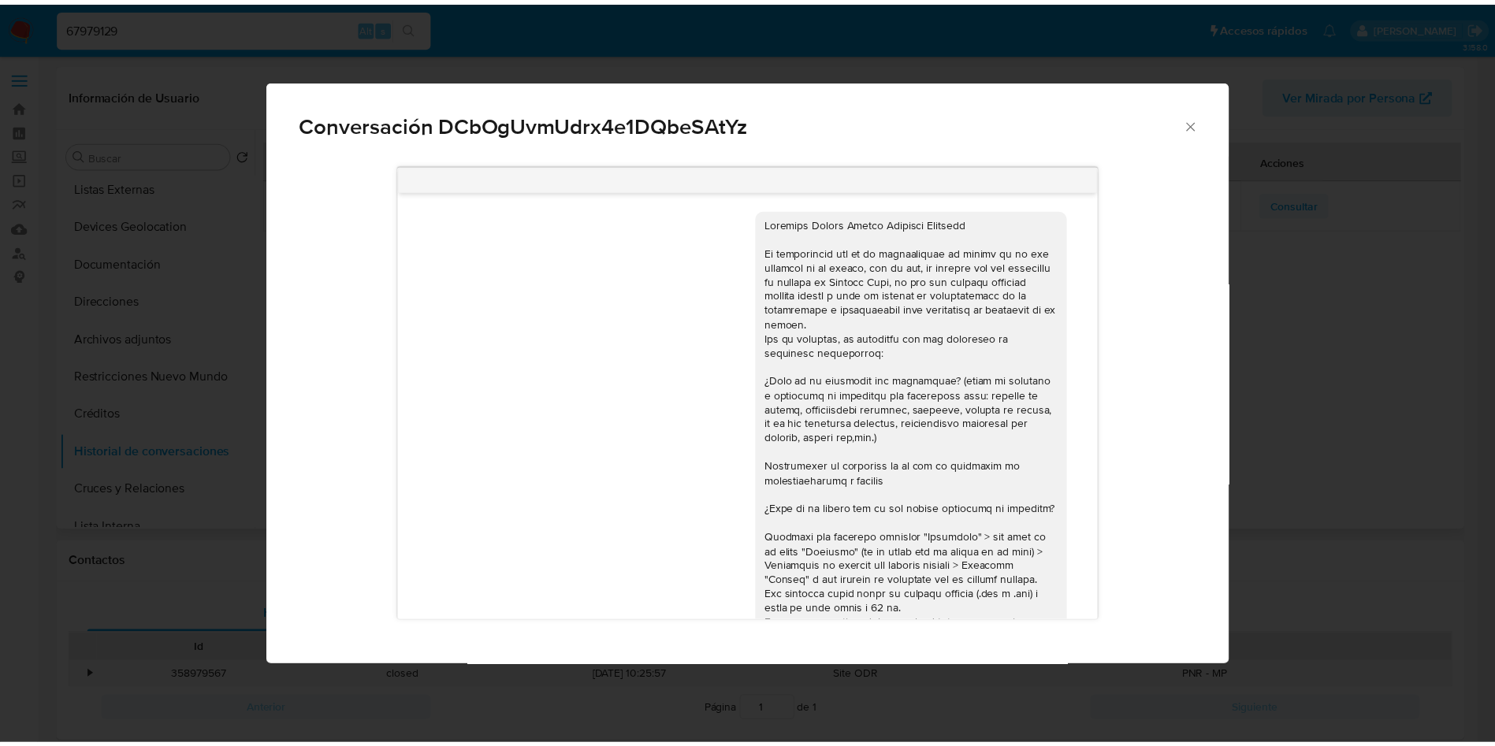
scroll to position [176, 0]
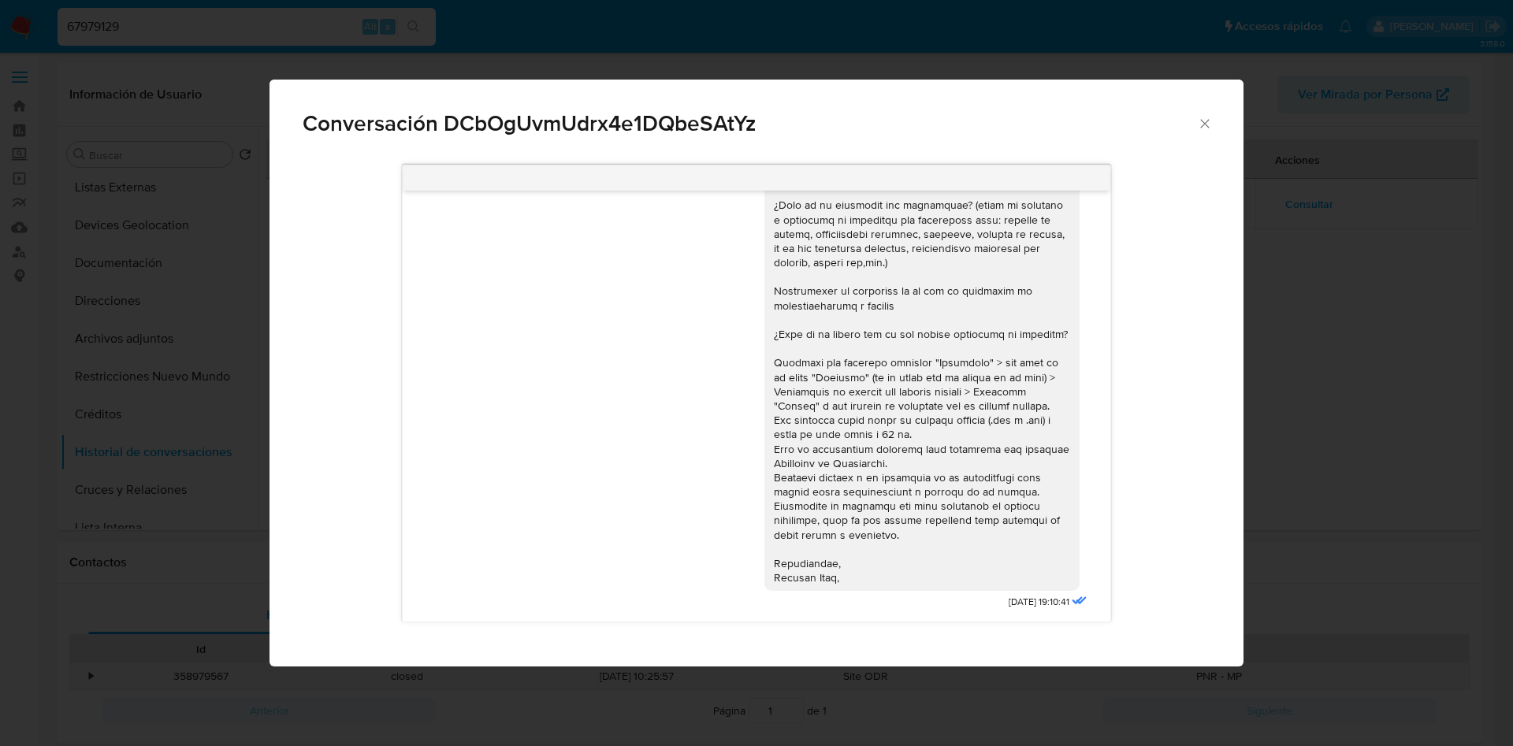
click at [1201, 122] on icon "Cerrar" at bounding box center [1205, 124] width 16 height 16
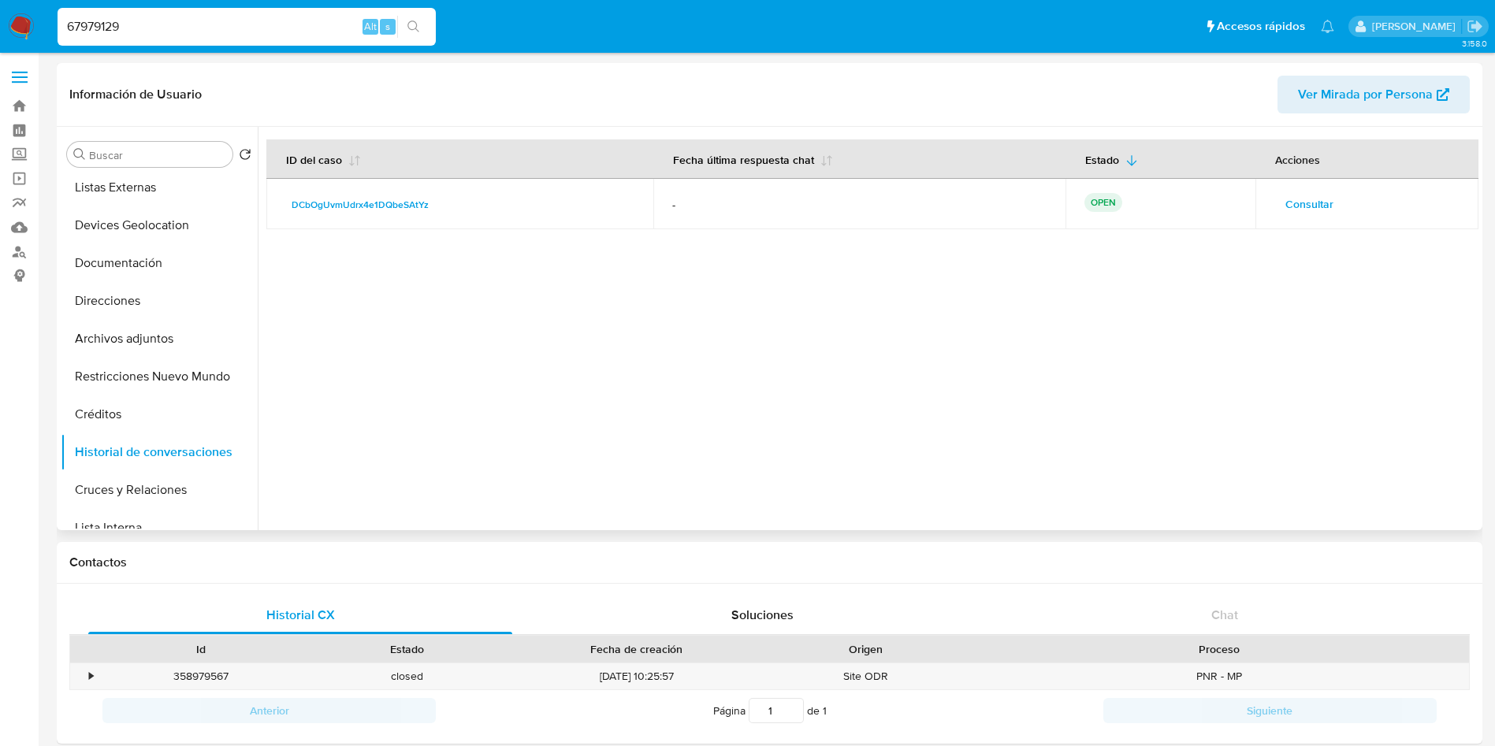
click at [747, 358] on div at bounding box center [868, 328] width 1221 height 403
